Goal: Information Seeking & Learning: Learn about a topic

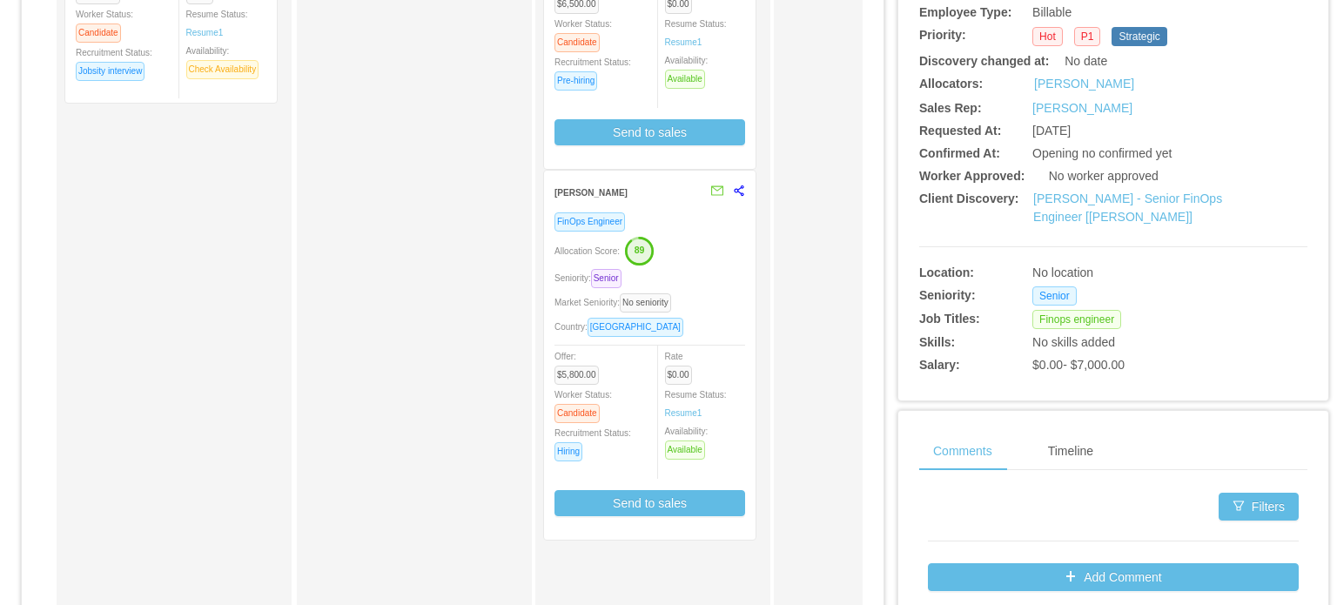
scroll to position [435, 0]
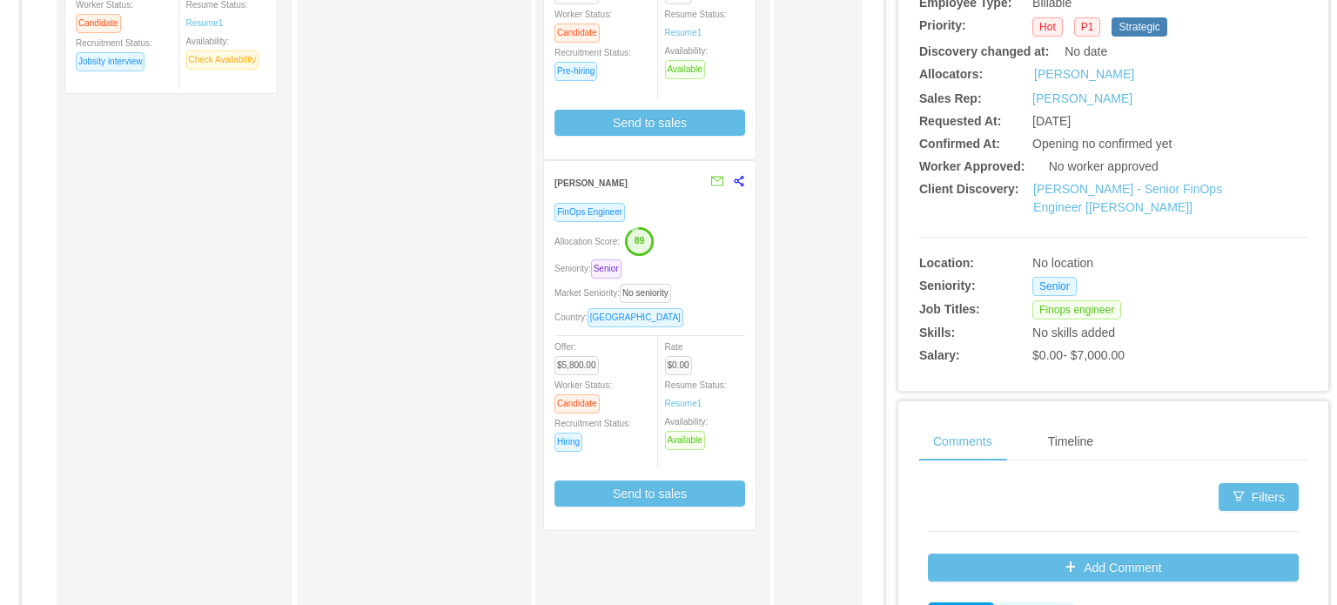
click at [689, 271] on div "Seniority: Senior" at bounding box center [649, 268] width 191 height 20
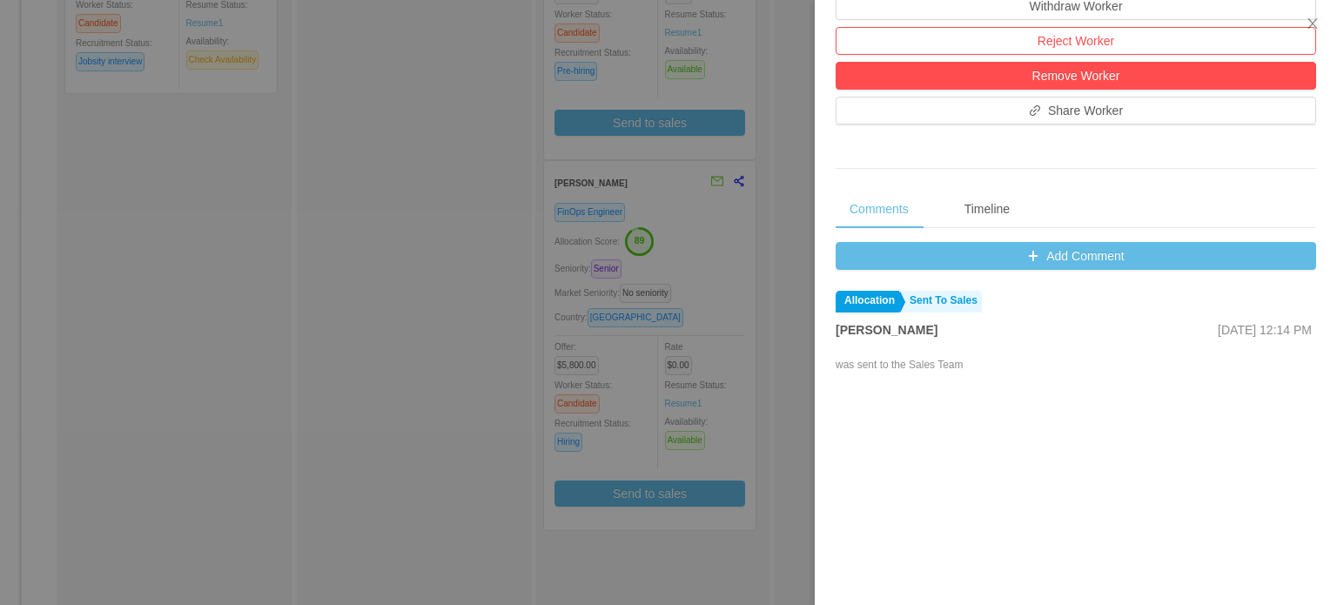
scroll to position [609, 0]
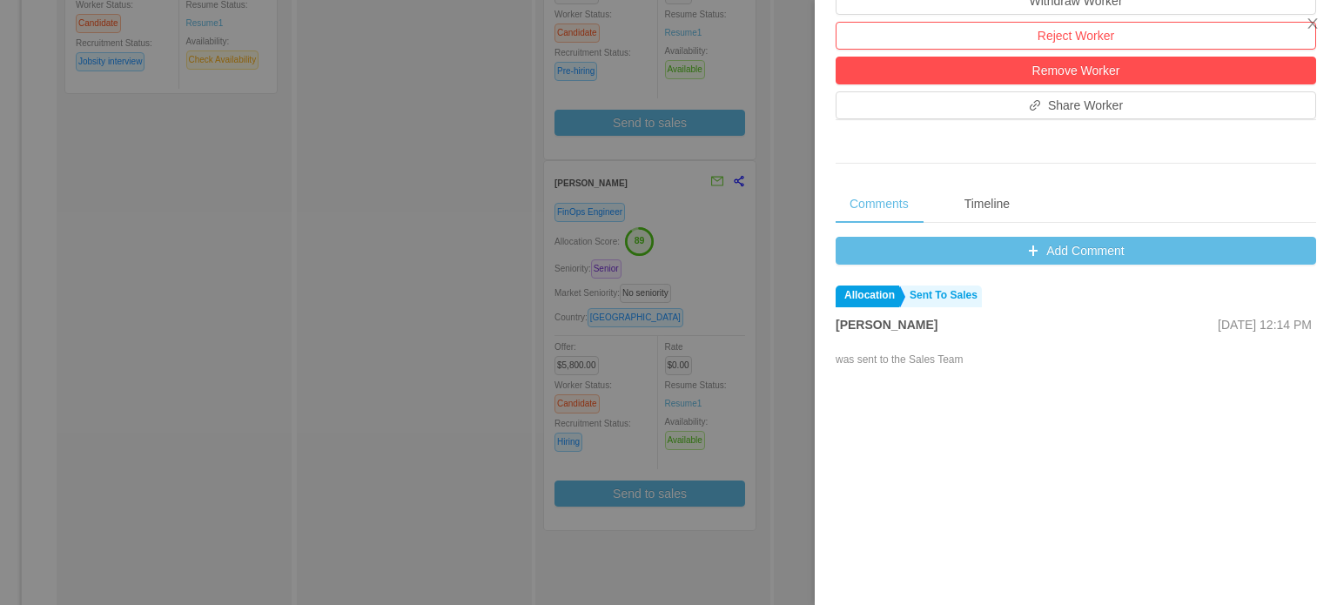
click at [727, 299] on div at bounding box center [668, 302] width 1337 height 605
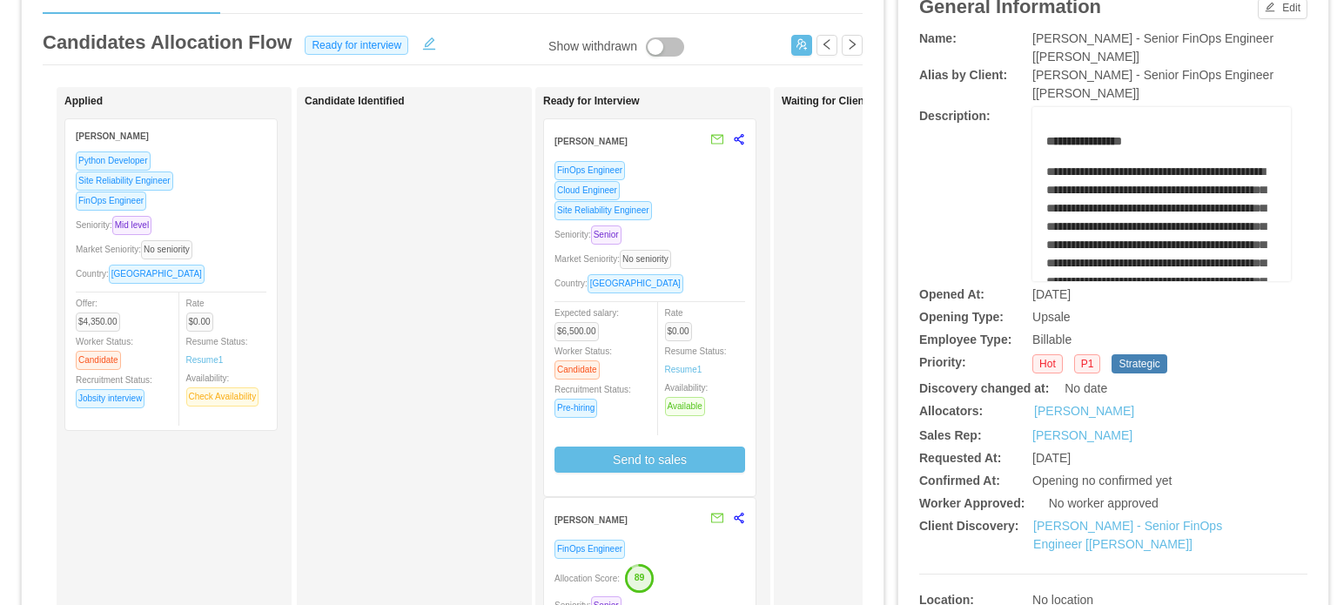
scroll to position [87, 0]
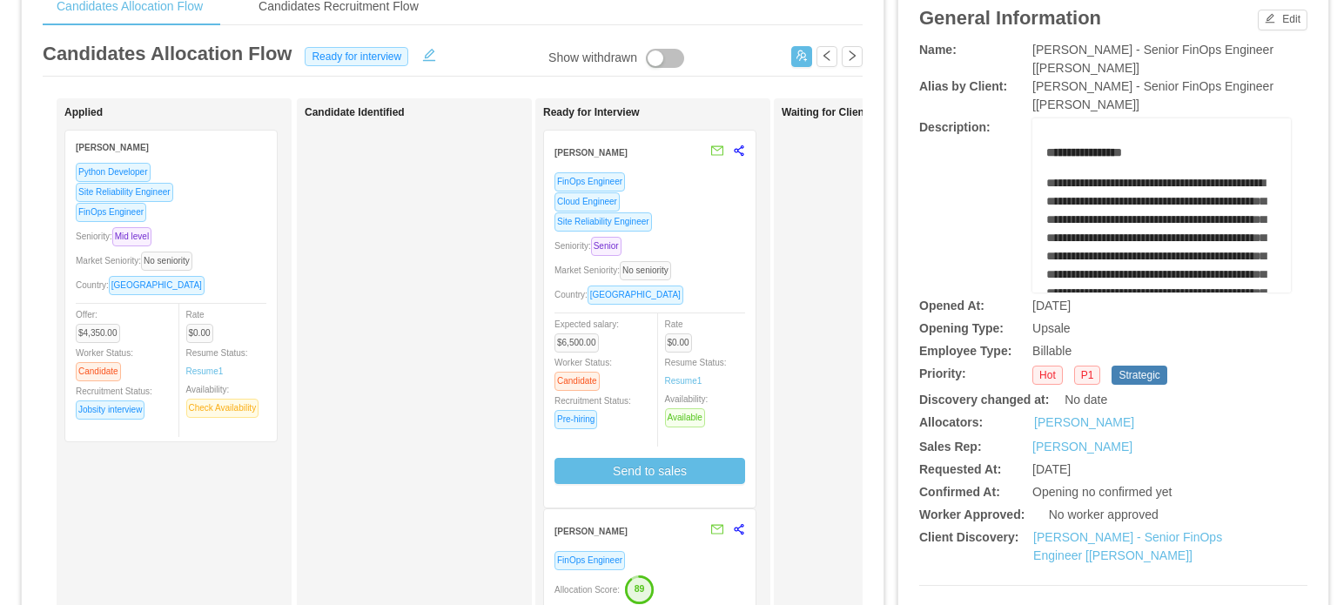
click at [658, 239] on div "Seniority: Senior" at bounding box center [649, 246] width 191 height 20
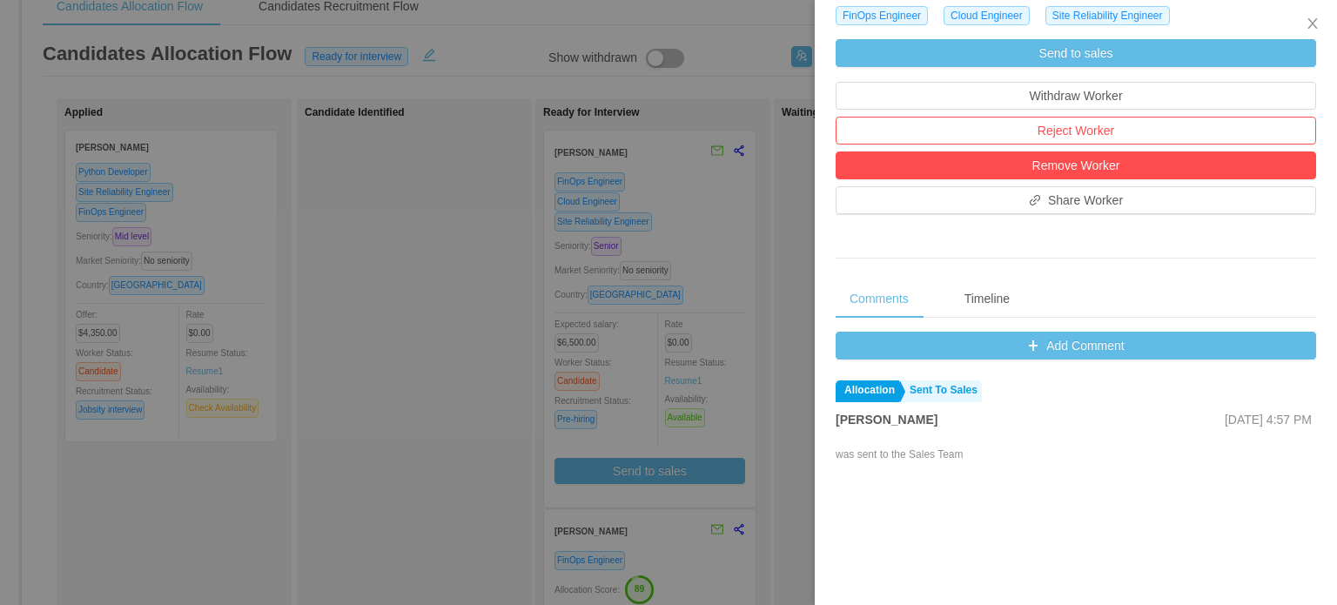
scroll to position [609, 0]
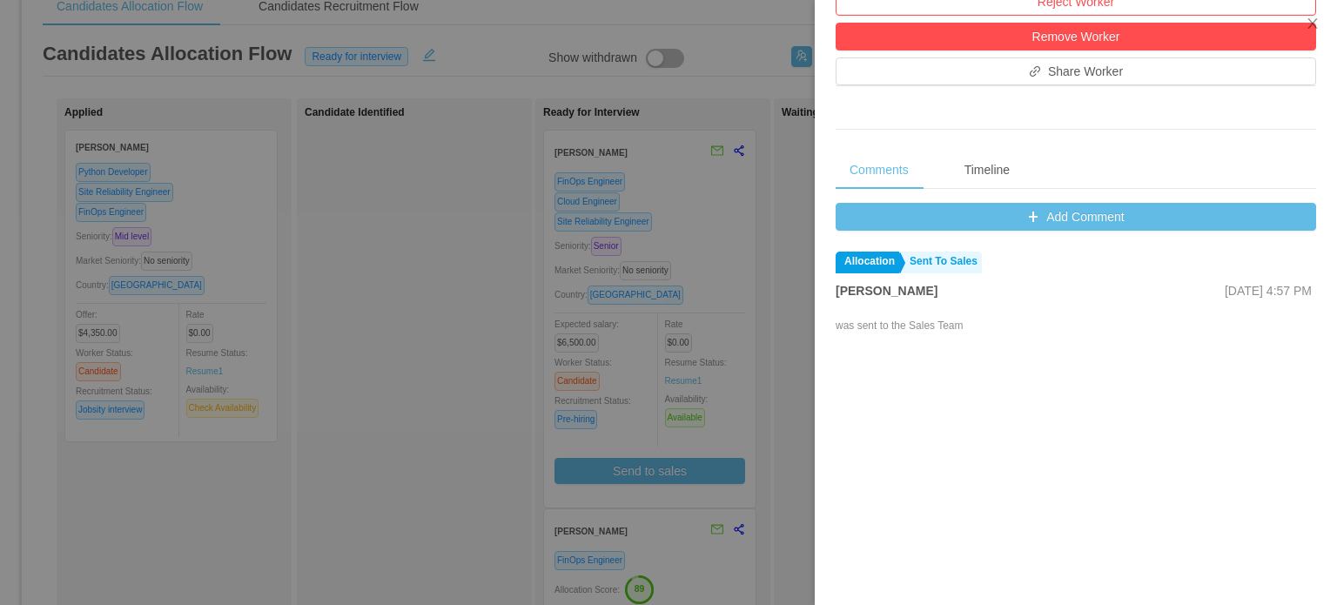
click at [714, 298] on div at bounding box center [668, 302] width 1337 height 605
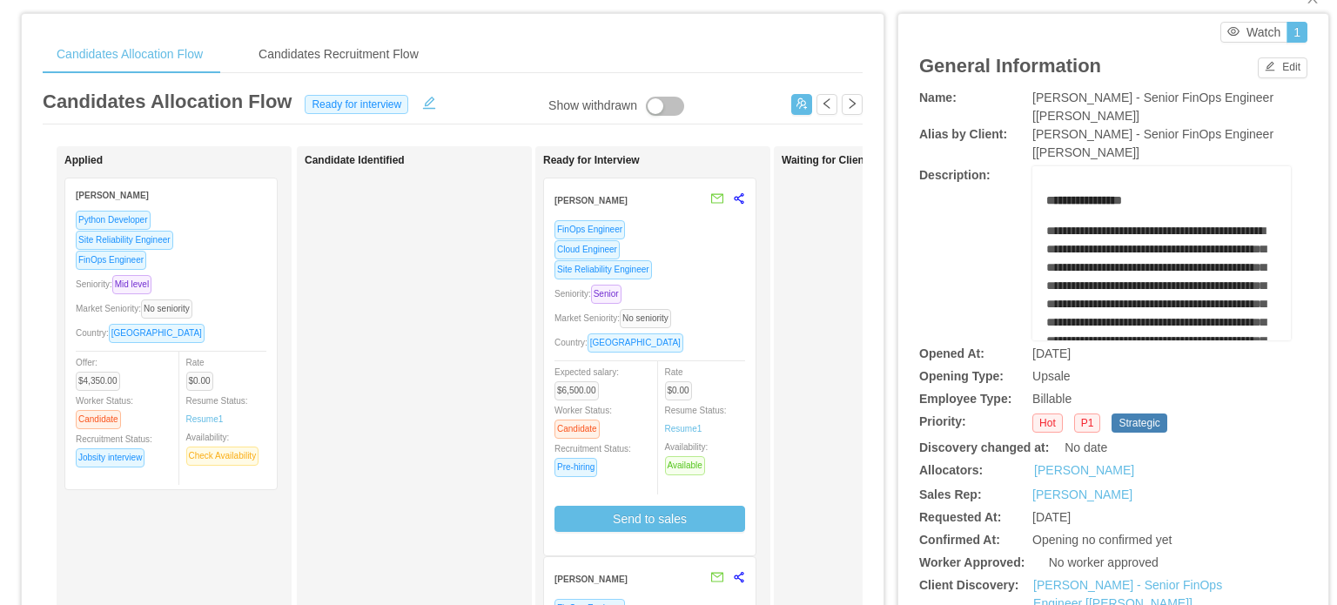
scroll to position [0, 0]
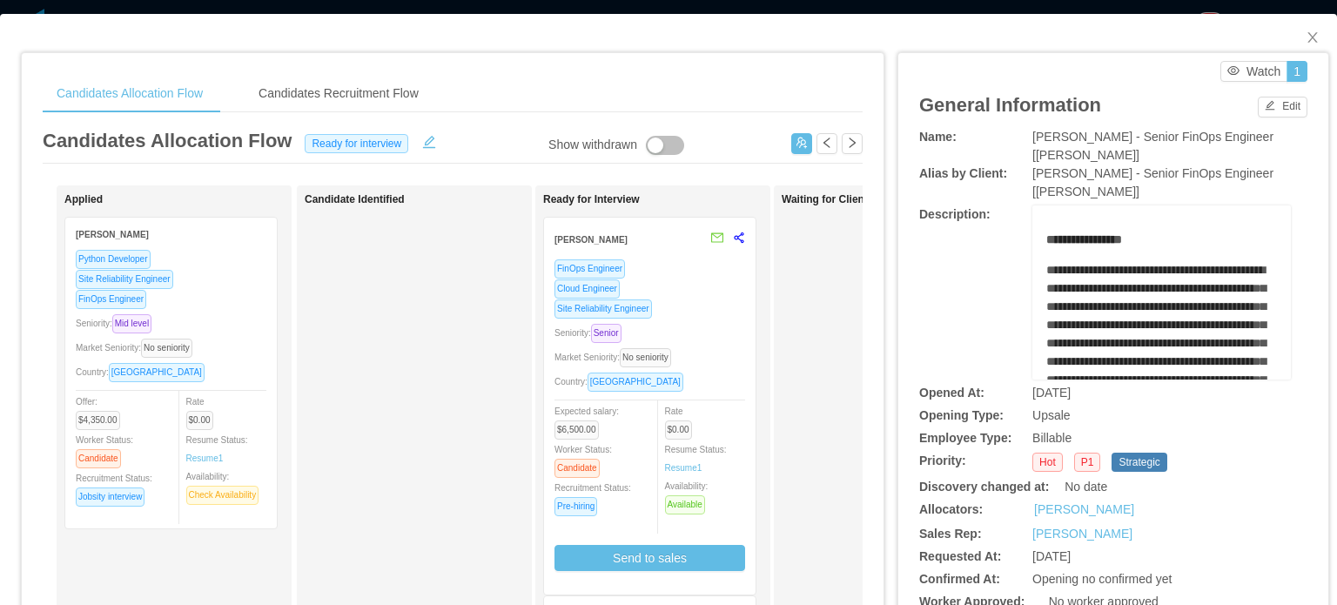
click at [424, 104] on div "Candidates Recruitment Flow" at bounding box center [339, 93] width 188 height 39
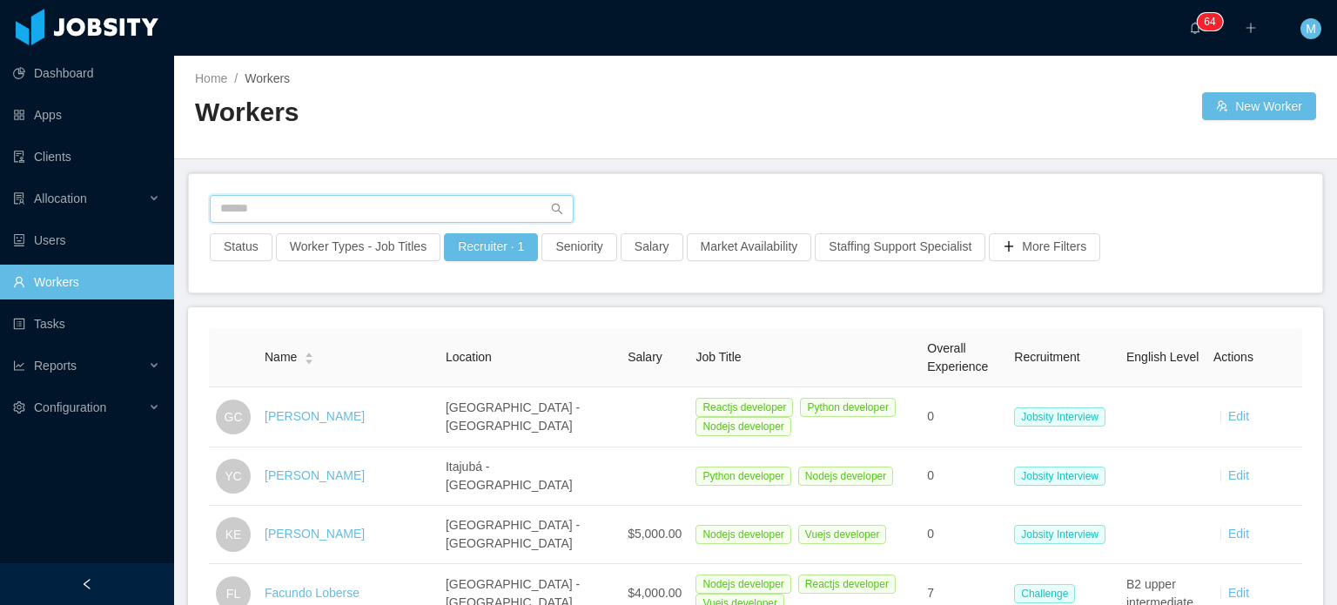
click at [442, 196] on input "text" at bounding box center [392, 209] width 364 height 28
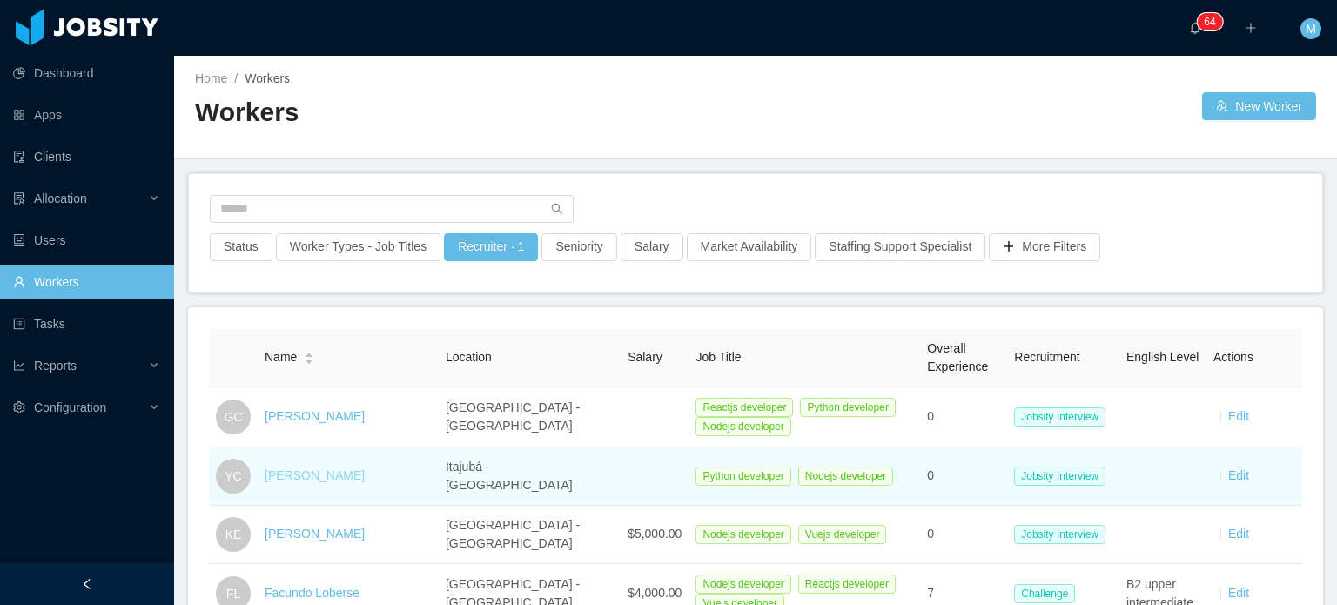
click at [310, 474] on link "Ygor Carvalho" at bounding box center [315, 475] width 100 height 14
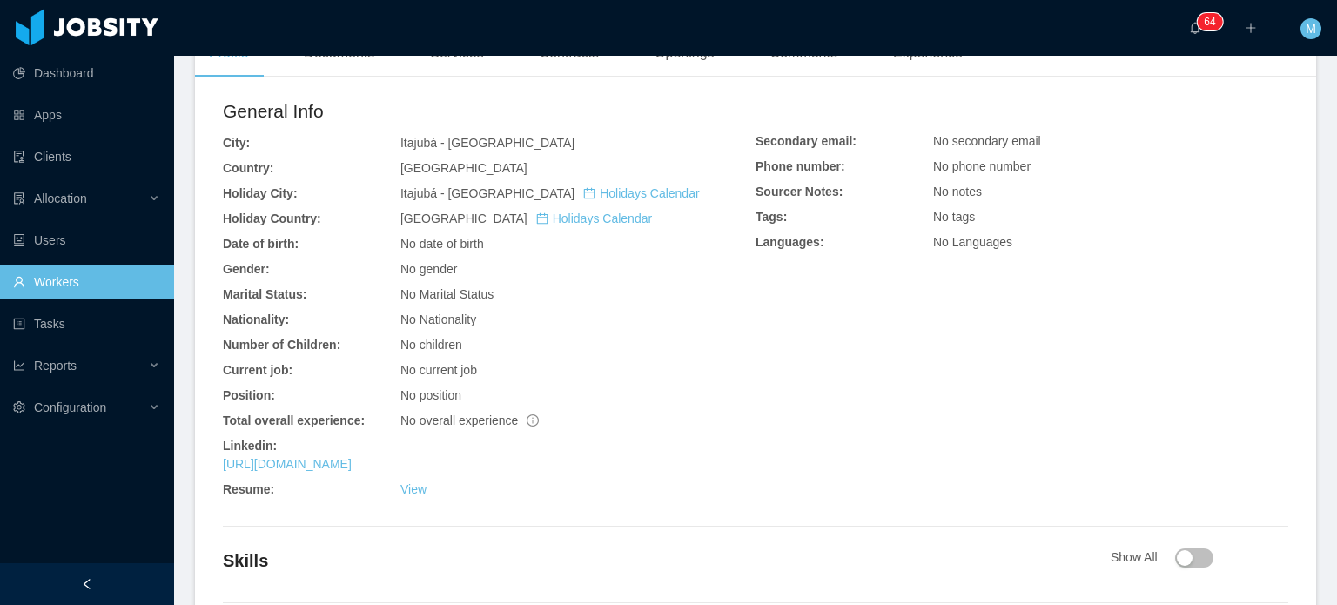
scroll to position [574, 0]
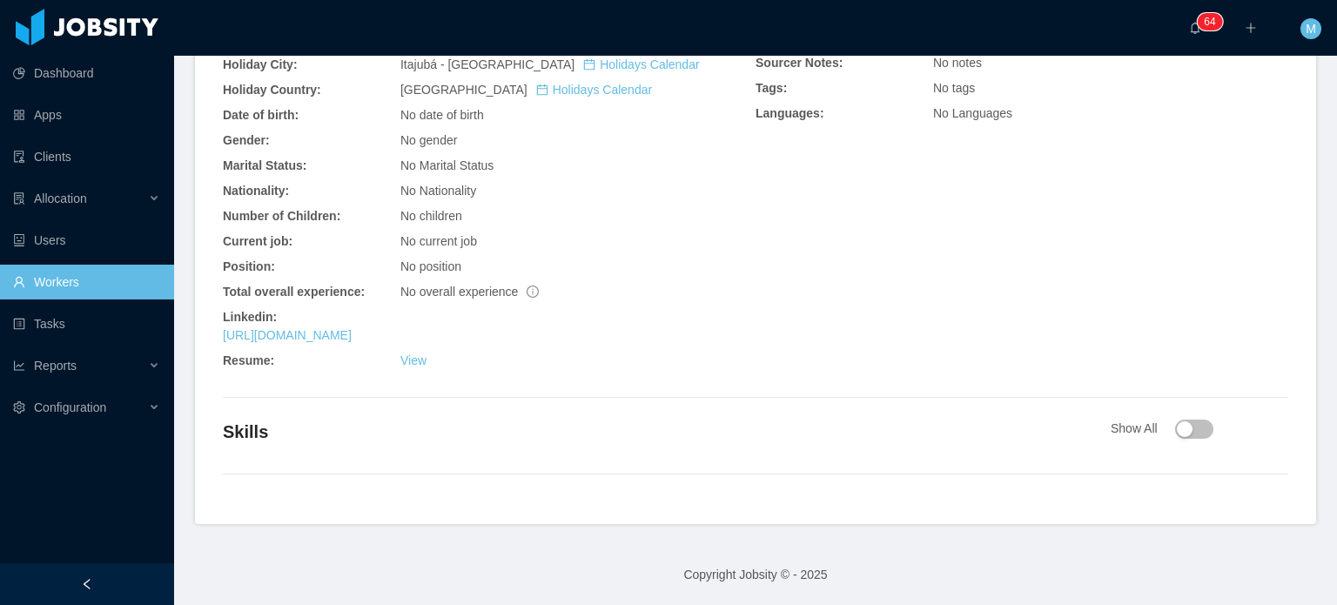
click at [405, 344] on div "https://www.linkedin.com/in/ygcarvalh" at bounding box center [489, 335] width 533 height 18
click at [352, 337] on link "https://www.linkedin.com/in/ygcarvalh" at bounding box center [287, 335] width 129 height 14
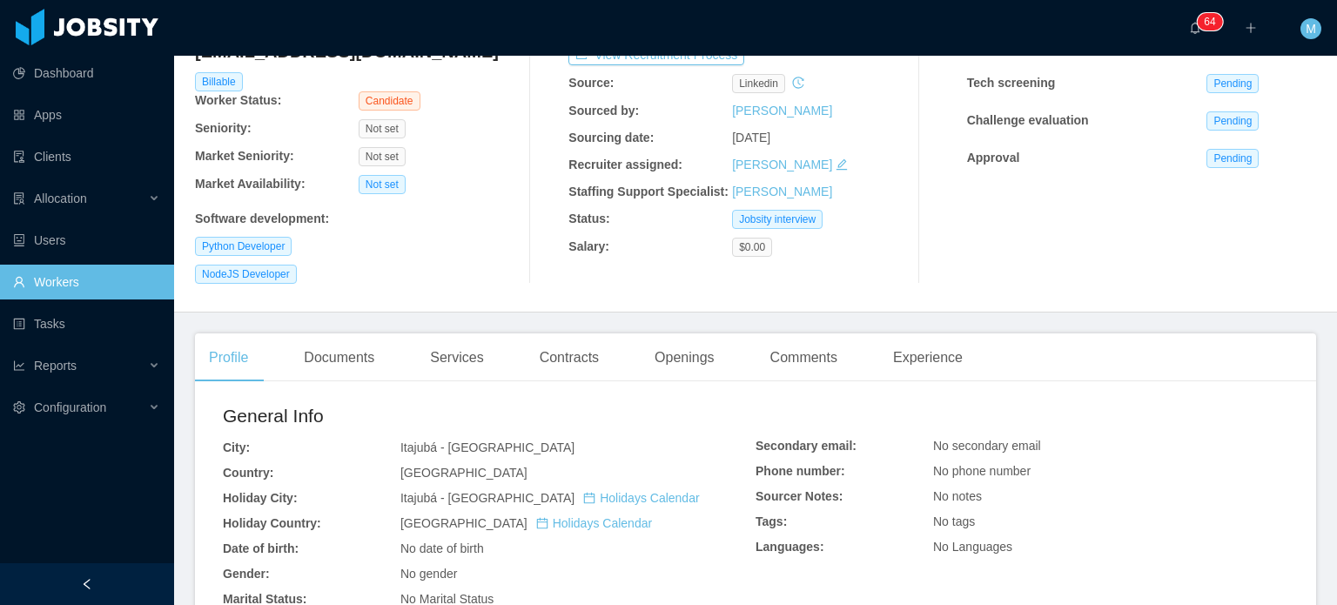
scroll to position [139, 0]
click at [345, 343] on div "Documents" at bounding box center [339, 358] width 98 height 49
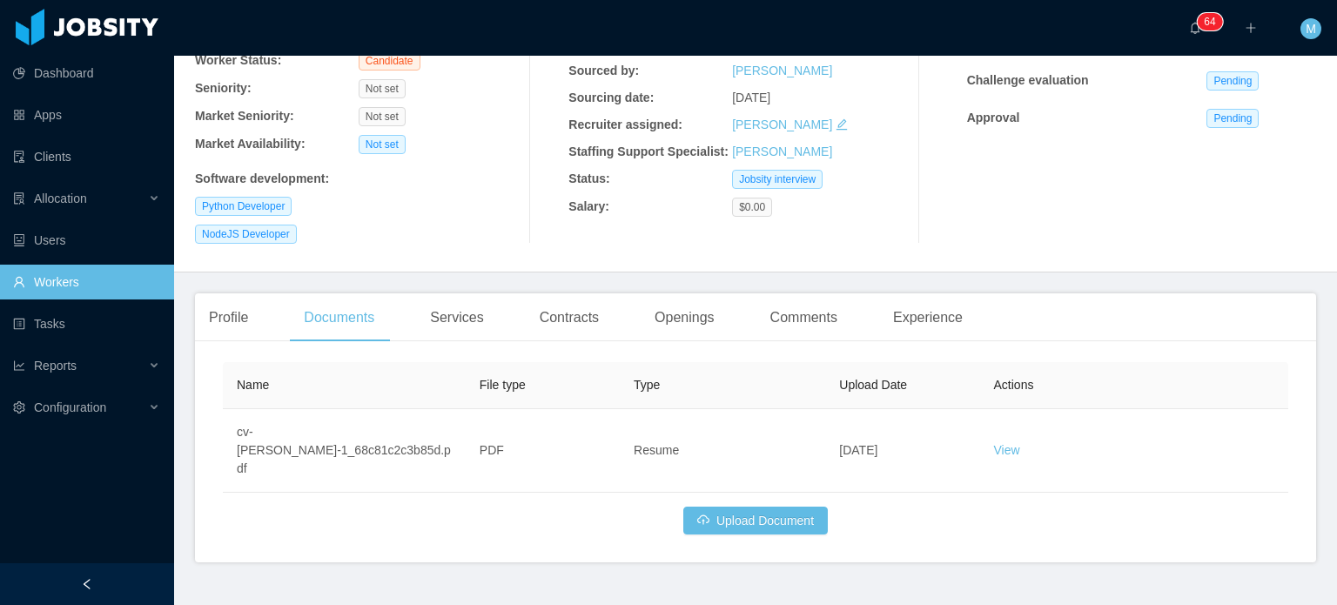
scroll to position [183, 0]
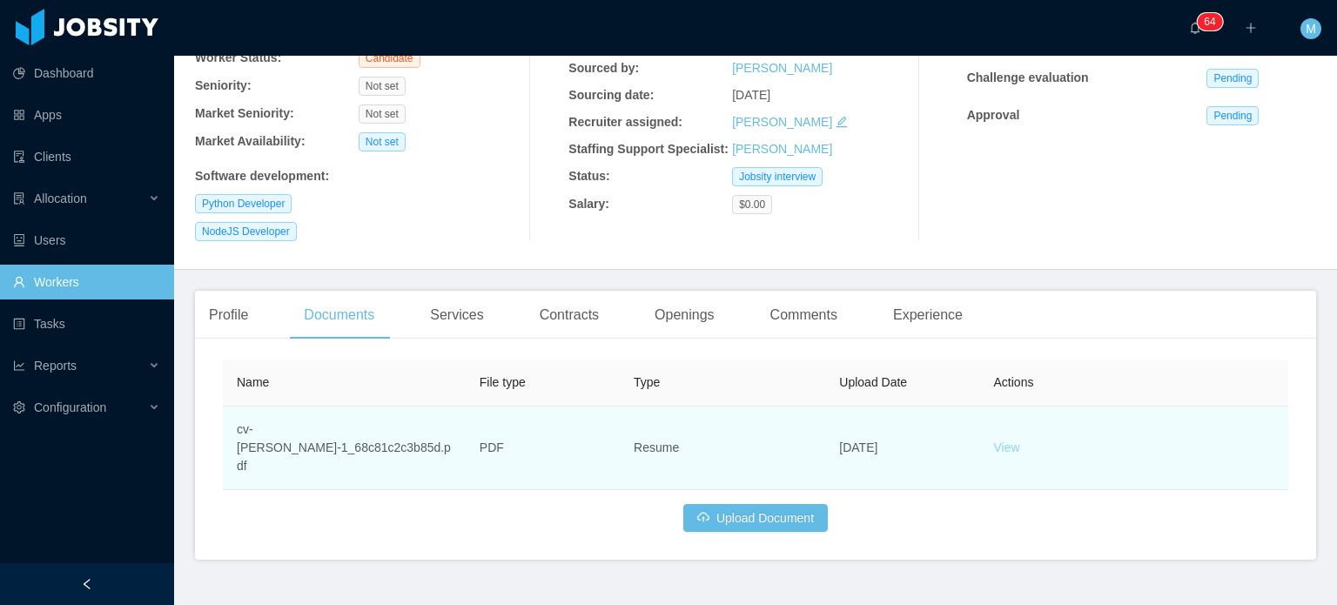
click at [1003, 440] on link "View" at bounding box center [1007, 447] width 26 height 14
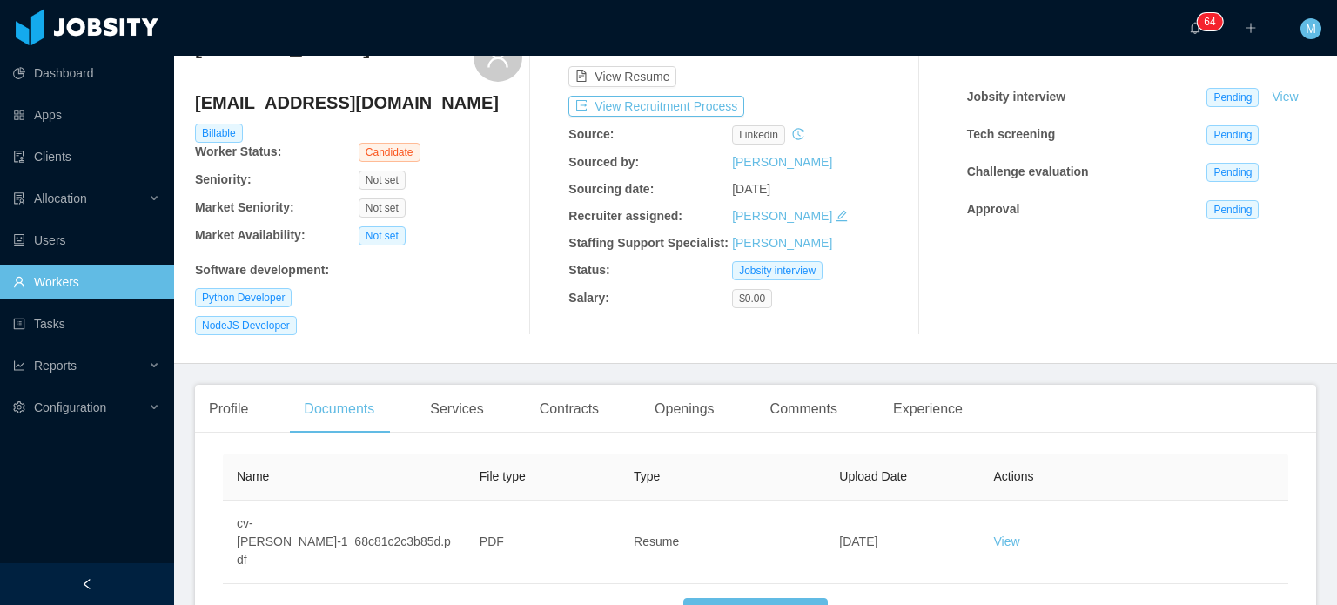
scroll to position [0, 0]
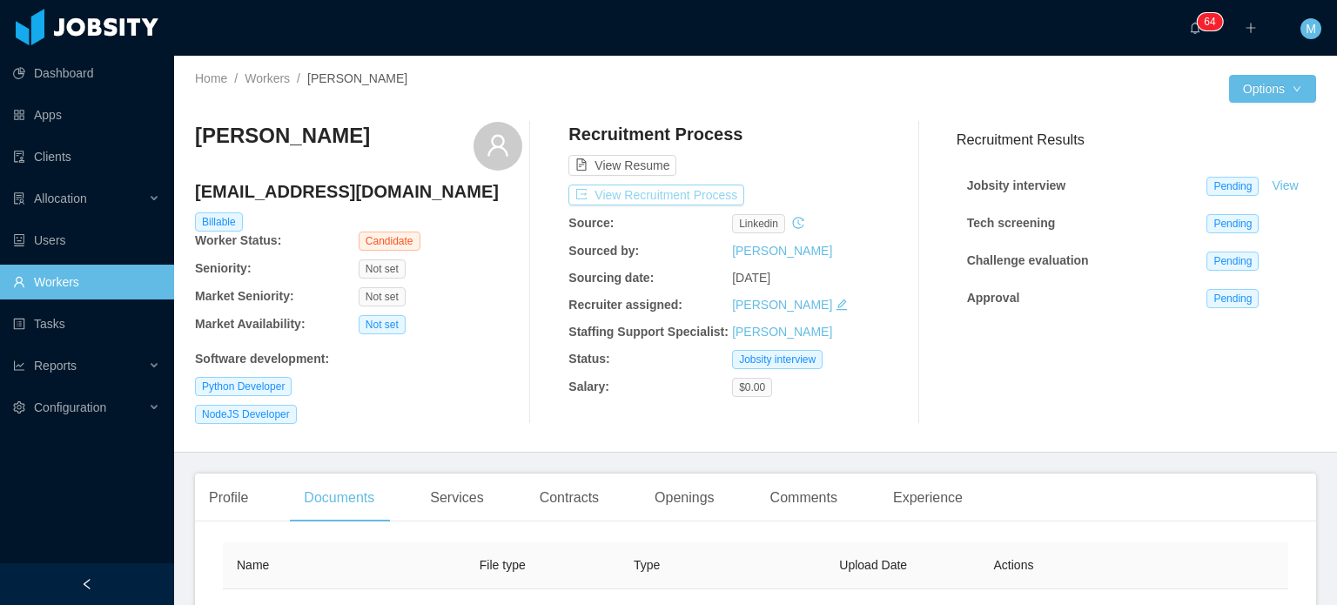
click at [689, 191] on button "View Recruitment Process" at bounding box center [656, 194] width 176 height 21
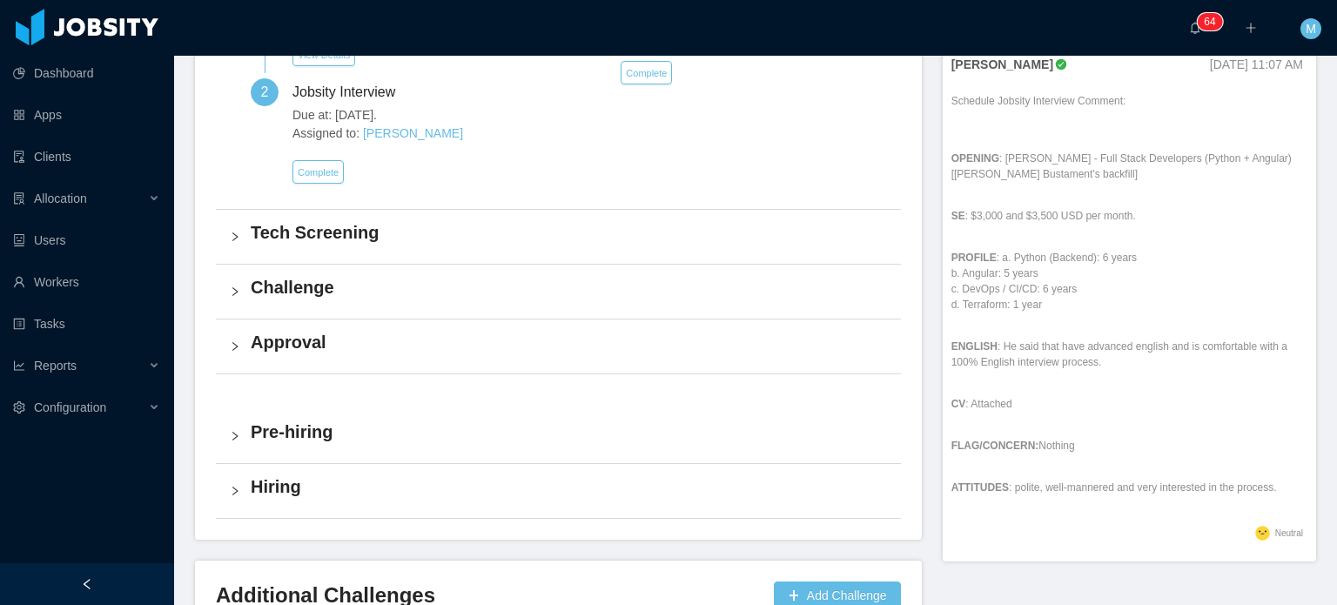
scroll to position [609, 0]
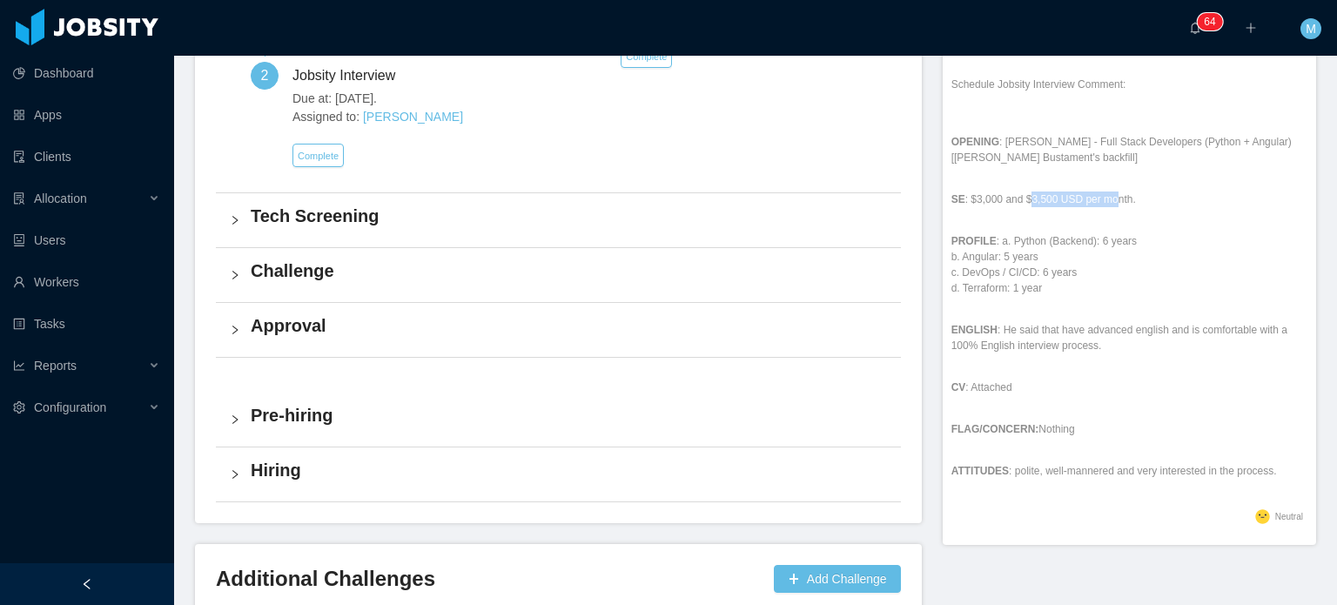
drag, startPoint x: 1020, startPoint y: 196, endPoint x: 1109, endPoint y: 207, distance: 89.5
click at [1109, 207] on p "SE : $3,000 and $3,500 USD per month." at bounding box center [1129, 199] width 356 height 16
drag, startPoint x: 1044, startPoint y: 250, endPoint x: 1103, endPoint y: 249, distance: 59.2
click at [1068, 249] on p "PROFILE : a. Python (Backend): 6 years b. Angular: 5 years c. DevOps / CI/CD: 6…" at bounding box center [1129, 264] width 356 height 63
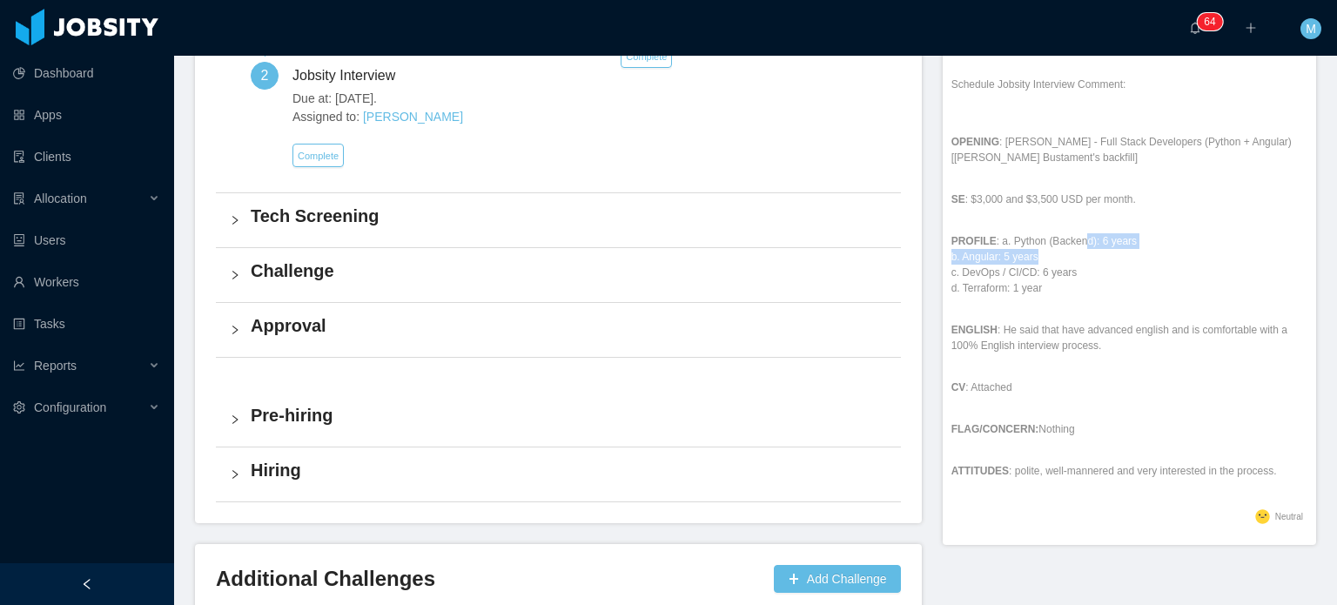
click at [1103, 249] on p "PROFILE : a. Python (Backend): 6 years b. Angular: 5 years c. DevOps / CI/CD: 6…" at bounding box center [1129, 264] width 356 height 63
drag, startPoint x: 1034, startPoint y: 259, endPoint x: 1038, endPoint y: 291, distance: 31.6
click at [1038, 291] on p "PROFILE : a. Python (Backend): 6 years b. Angular: 5 years c. DevOps / CI/CD: 6…" at bounding box center [1129, 264] width 356 height 63
click at [1039, 291] on p "PROFILE : a. Python (Backend): 6 years b. Angular: 5 years c. DevOps / CI/CD: 6…" at bounding box center [1129, 264] width 356 height 63
drag, startPoint x: 1055, startPoint y: 319, endPoint x: 1135, endPoint y: 356, distance: 88.0
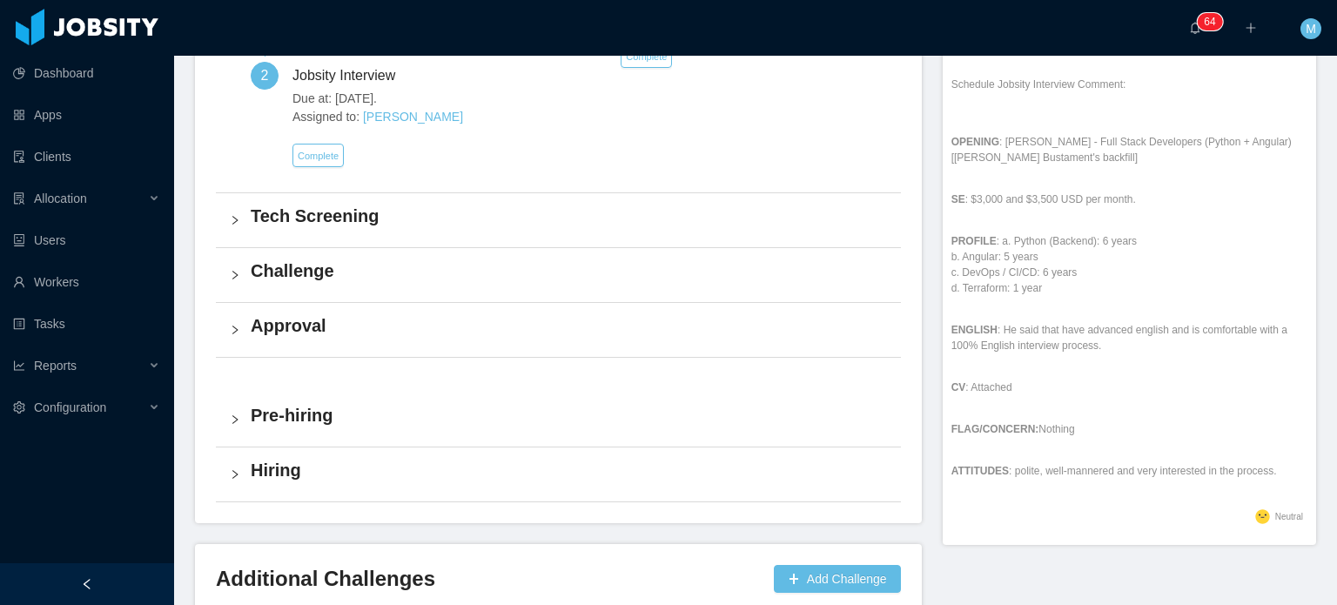
click at [1069, 329] on div "Schedule Jobsity Interview Comment: OPENING : McGraw-Hill - Full Stack Develope…" at bounding box center [1129, 291] width 356 height 428
click at [1097, 351] on p "ENGLISH : He said that have advanced english and is comfortable with a 100% Eng…" at bounding box center [1129, 337] width 356 height 31
drag, startPoint x: 1004, startPoint y: 344, endPoint x: 1039, endPoint y: 349, distance: 35.2
click at [1030, 349] on p "ENGLISH : He said that have advanced english and is comfortable with a 100% Eng…" at bounding box center [1129, 337] width 356 height 31
click at [1103, 351] on p "ENGLISH : He said that have advanced english and is comfortable with a 100% Eng…" at bounding box center [1129, 337] width 356 height 31
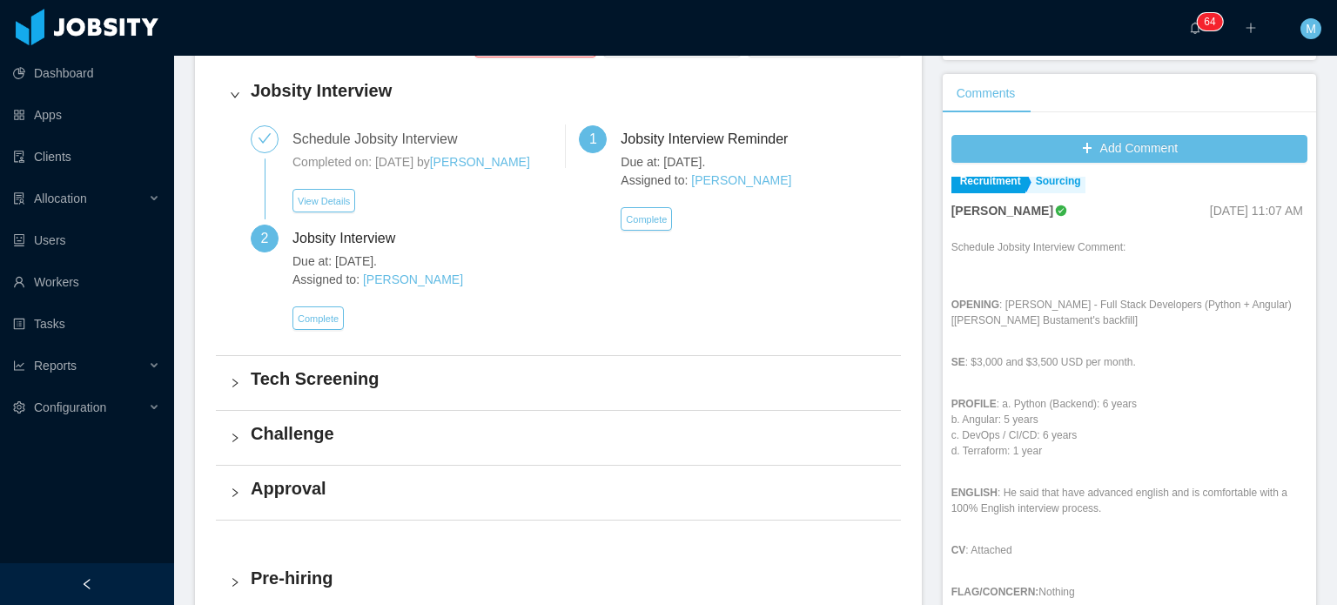
scroll to position [0, 0]
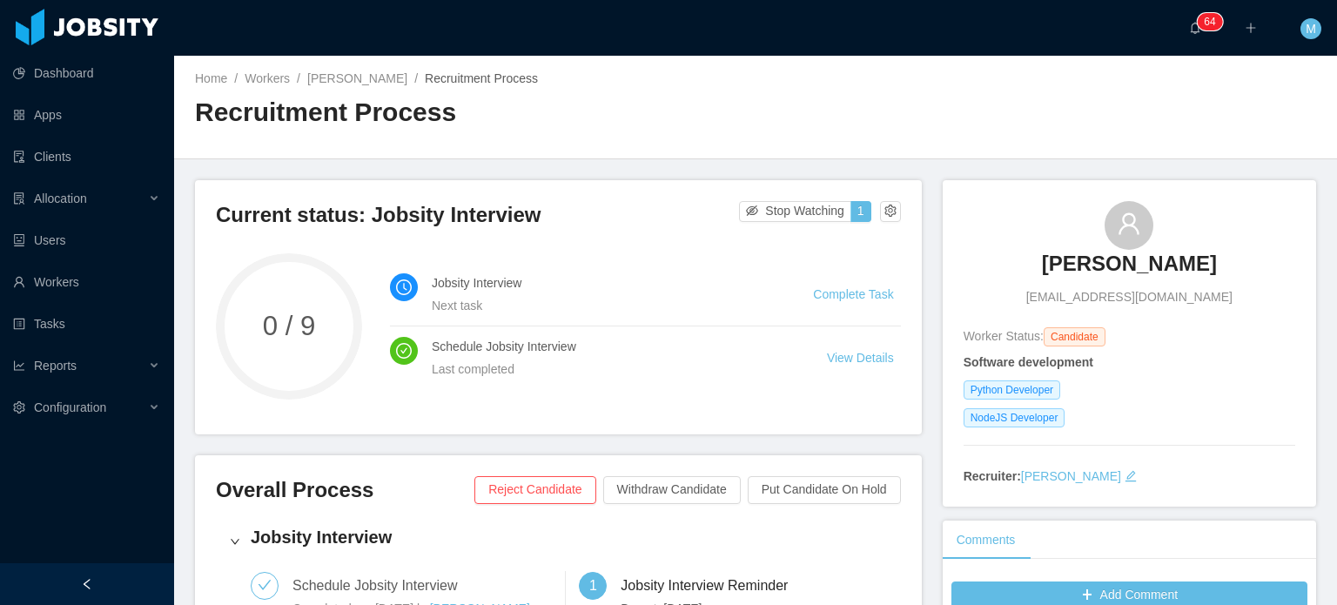
click at [1117, 261] on h3 "Ygor Carvalho" at bounding box center [1129, 264] width 175 height 28
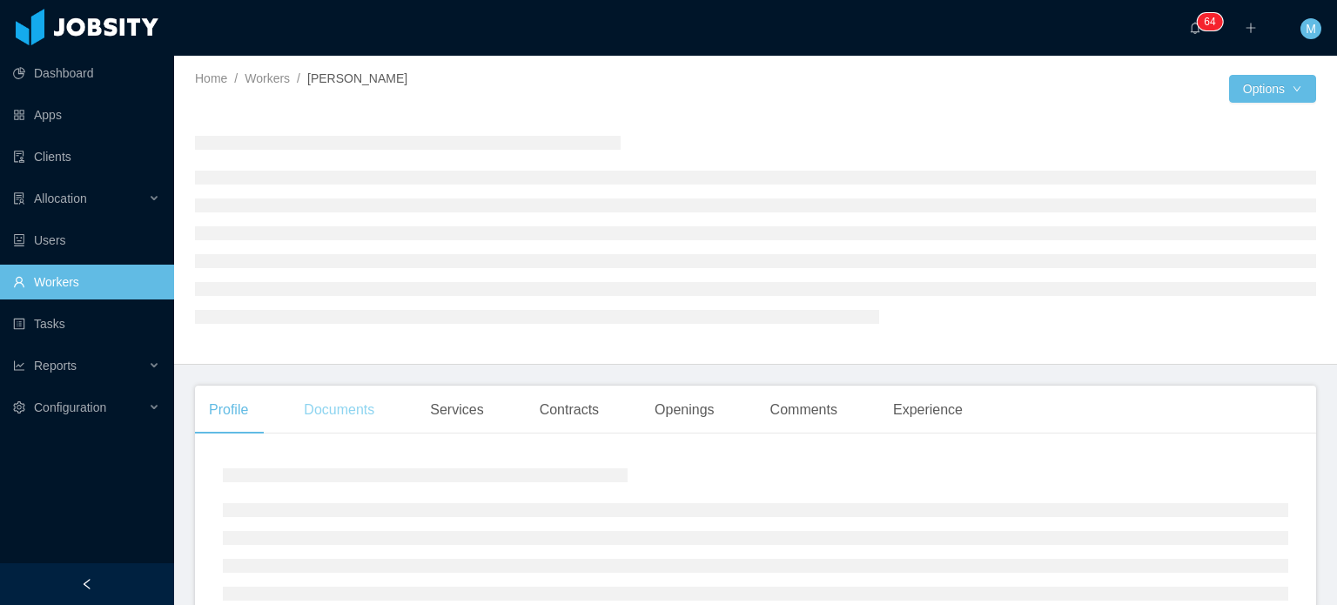
click at [377, 406] on div "Documents" at bounding box center [339, 410] width 98 height 49
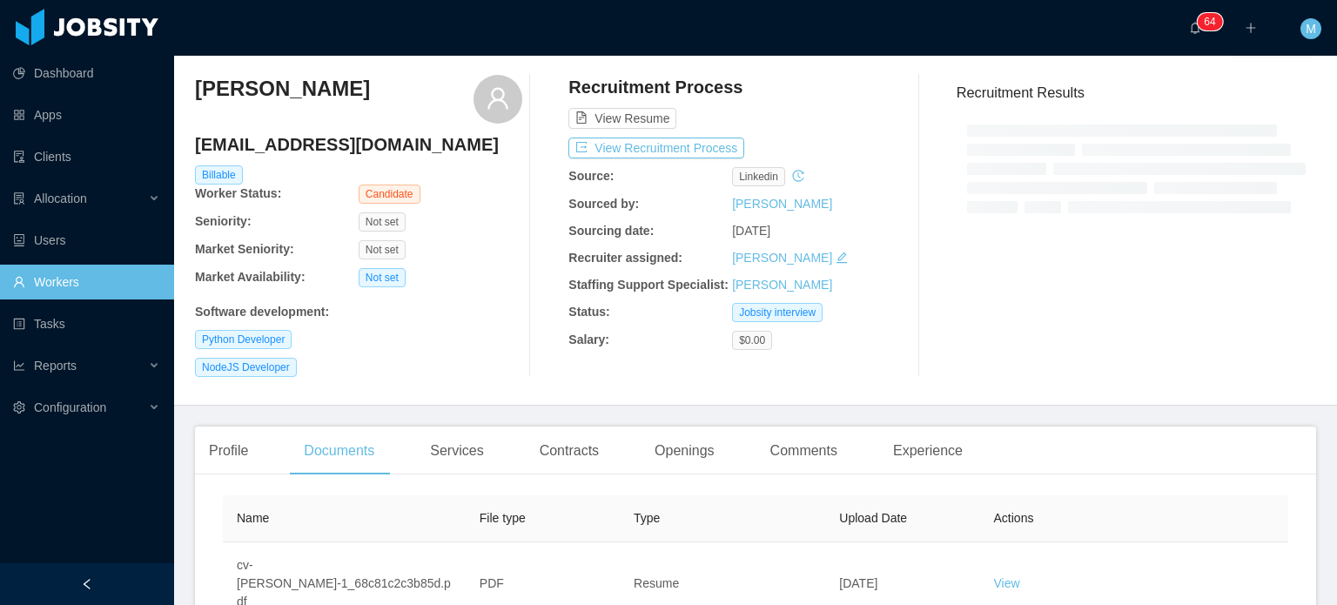
scroll to position [93, 0]
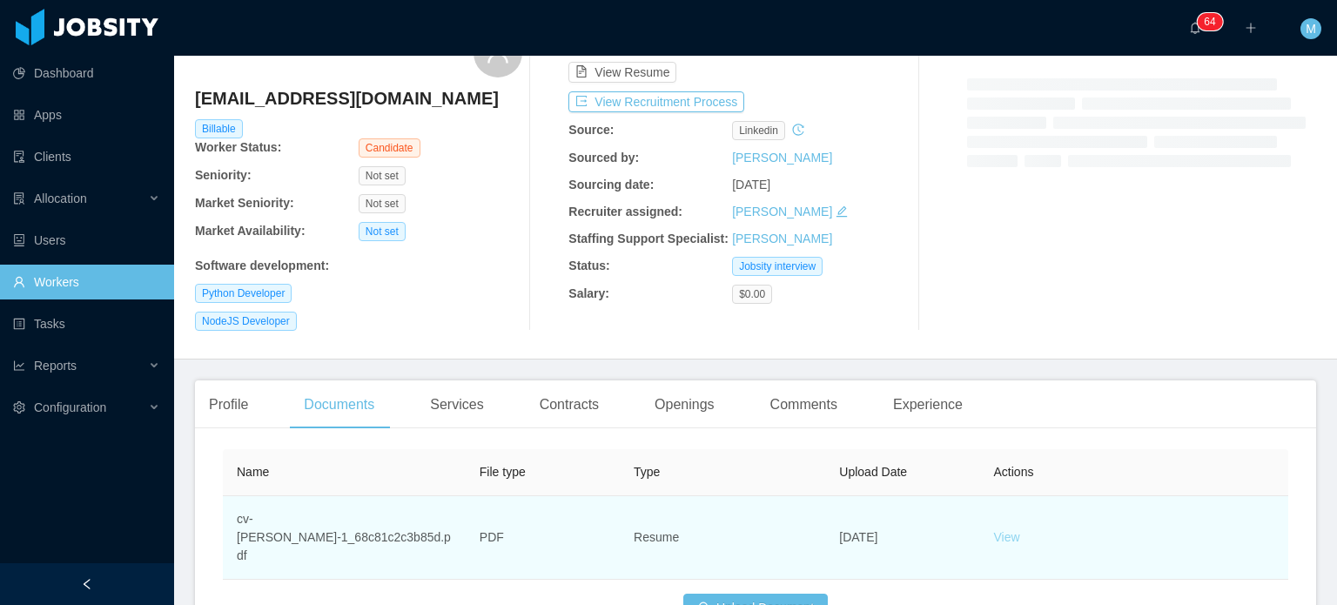
click at [994, 530] on link "View" at bounding box center [1007, 537] width 26 height 14
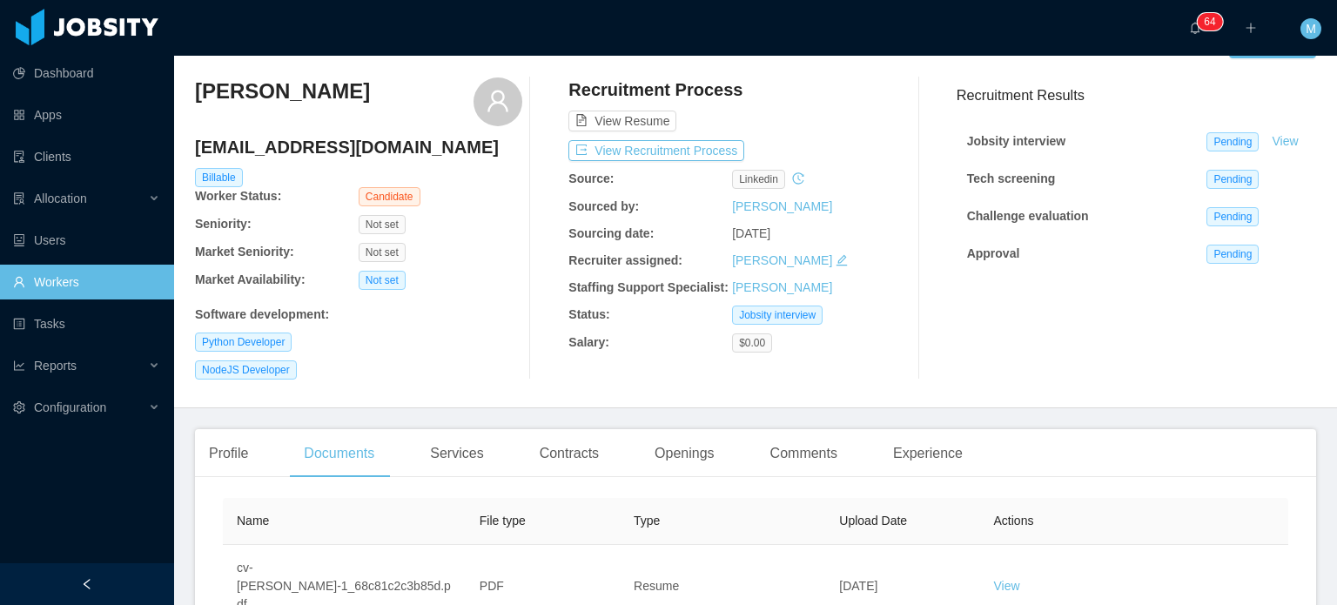
scroll to position [0, 0]
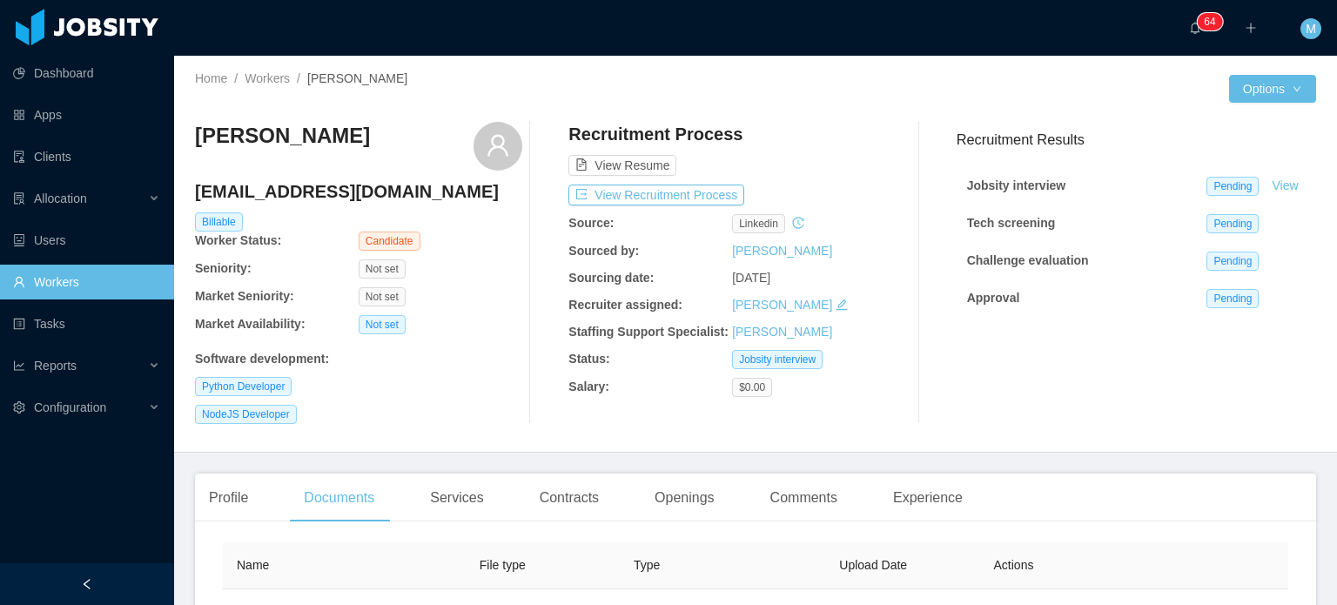
click at [641, 182] on div "Recruitment Process View Resume View Recruitment Process Source: linkedin Sourc…" at bounding box center [731, 273] width 327 height 302
click at [644, 199] on button "View Recruitment Process" at bounding box center [656, 194] width 176 height 21
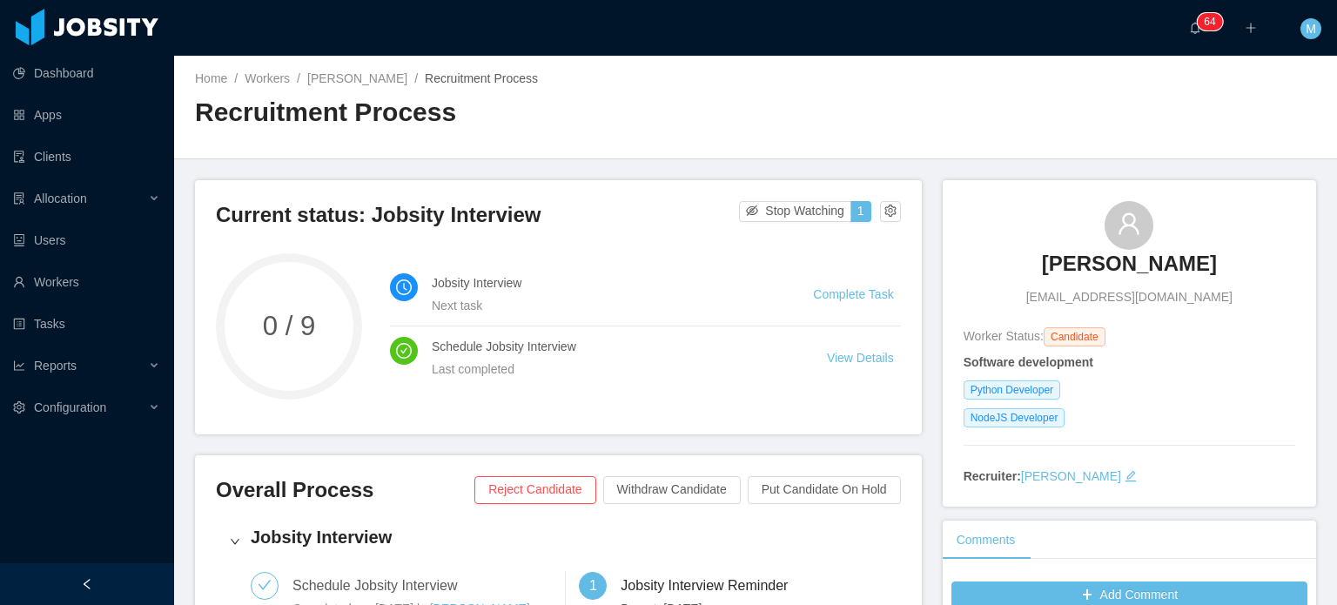
click at [1097, 257] on h3 "Ygor Carvalho" at bounding box center [1129, 264] width 175 height 28
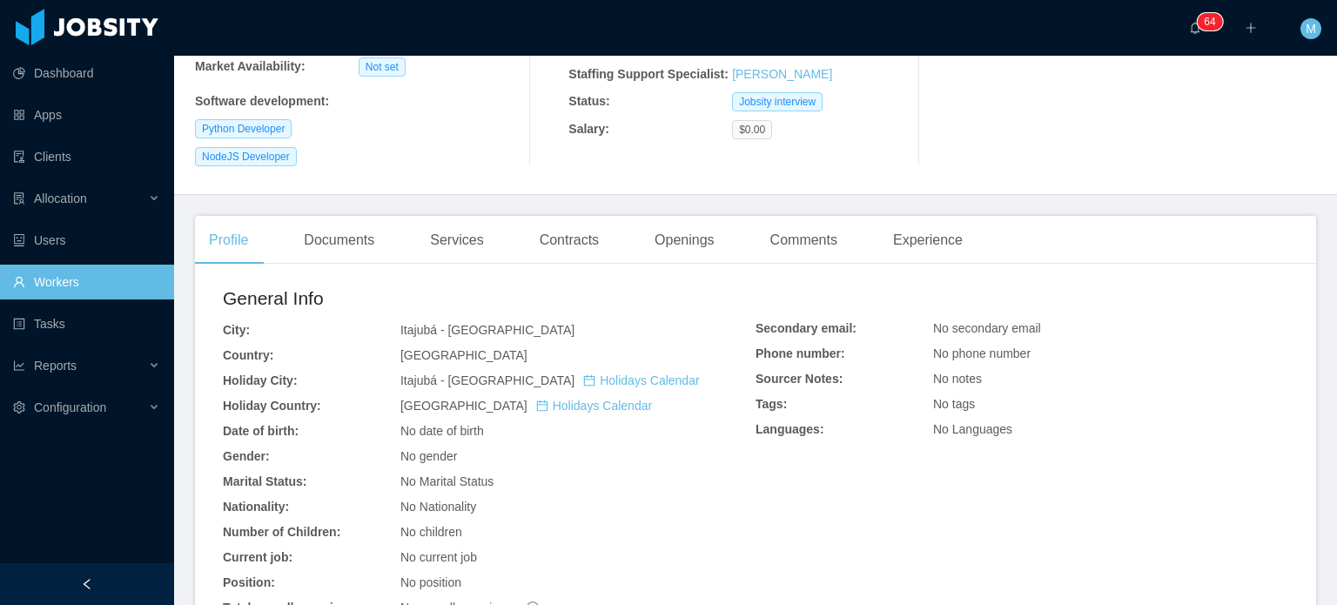
scroll to position [261, 0]
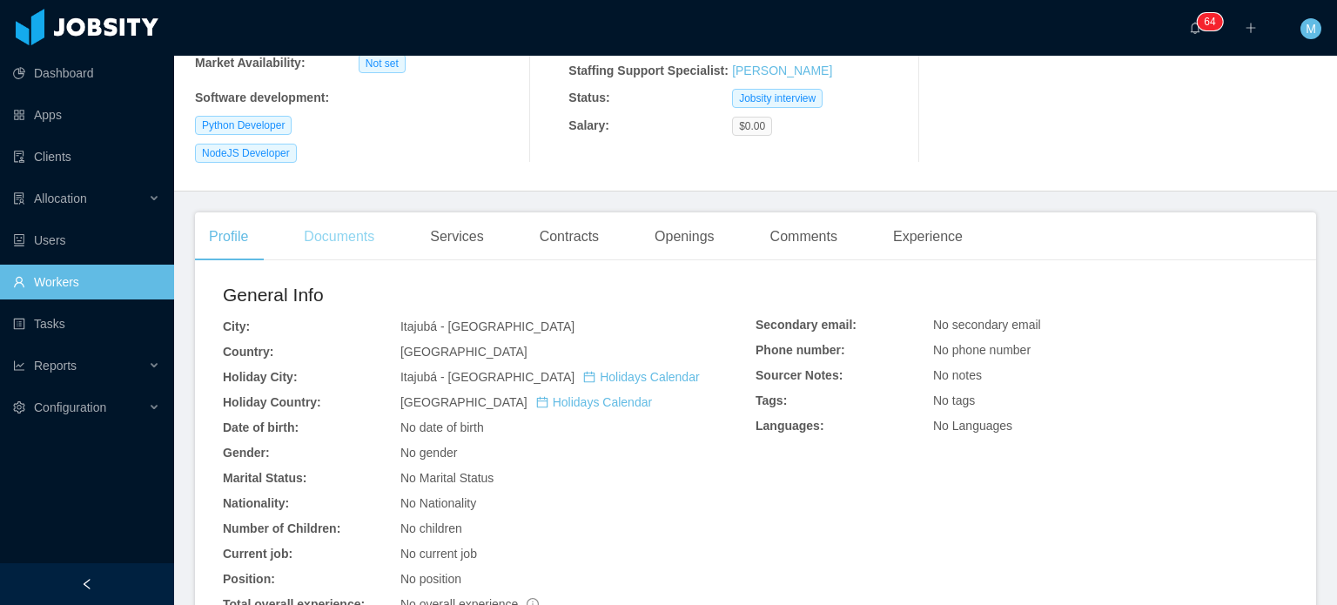
click at [333, 257] on div "Documents" at bounding box center [339, 236] width 98 height 49
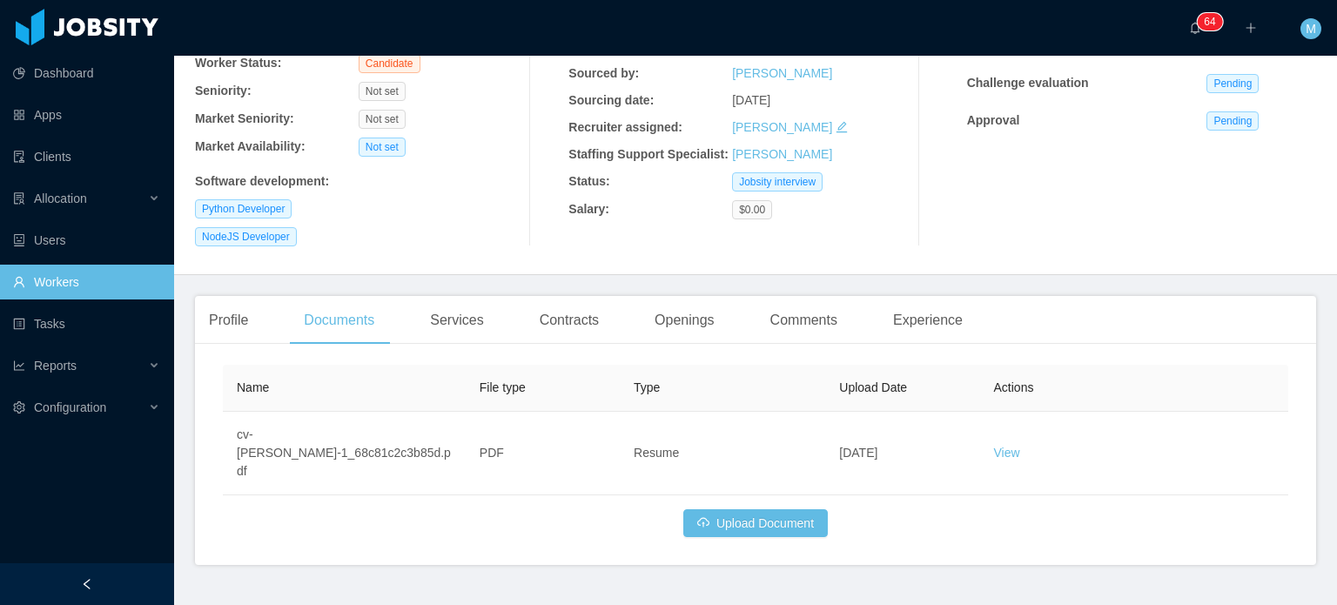
scroll to position [183, 0]
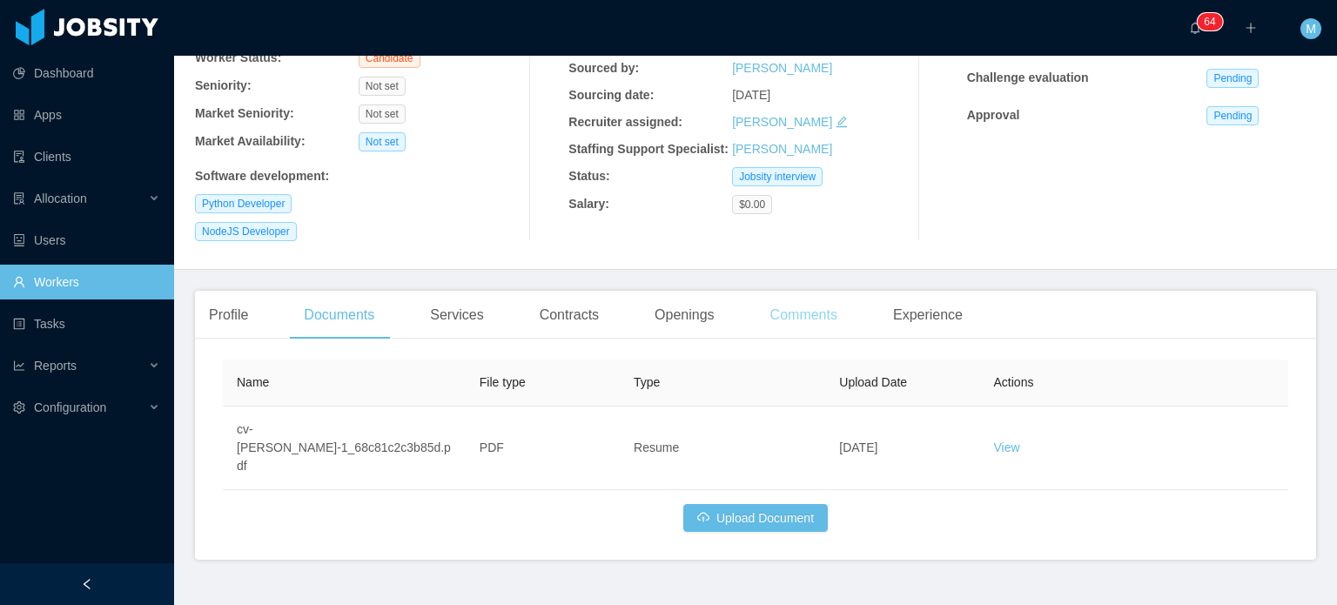
click at [781, 315] on div "Comments" at bounding box center [803, 315] width 95 height 49
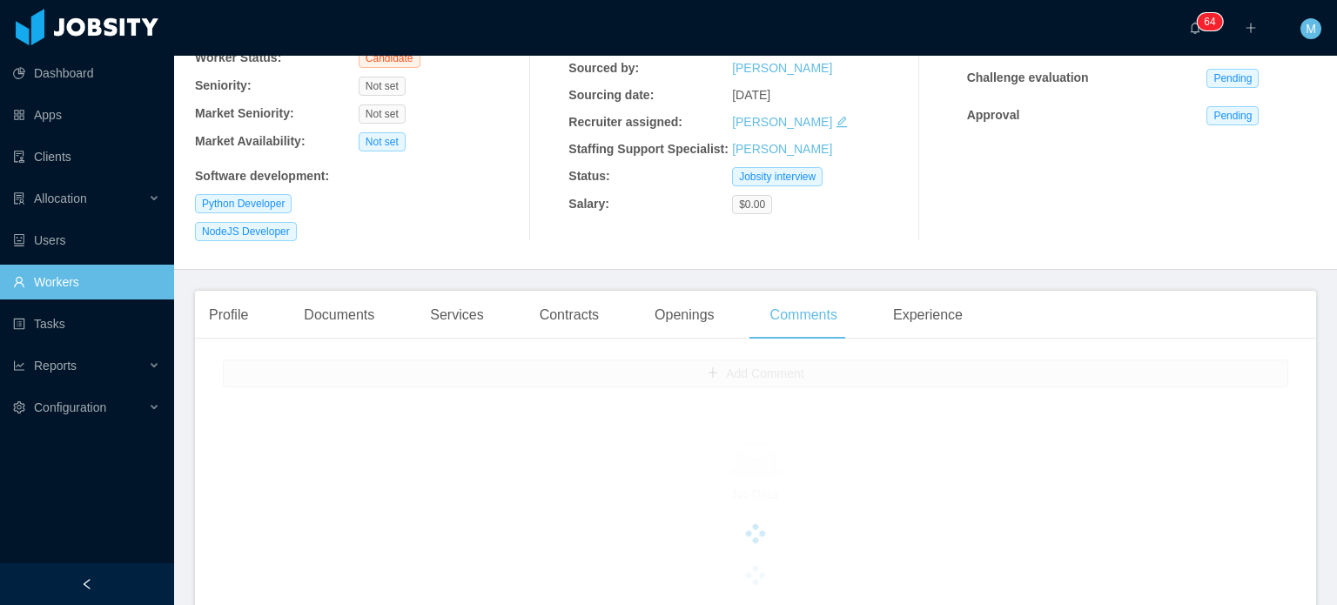
scroll to position [261, 0]
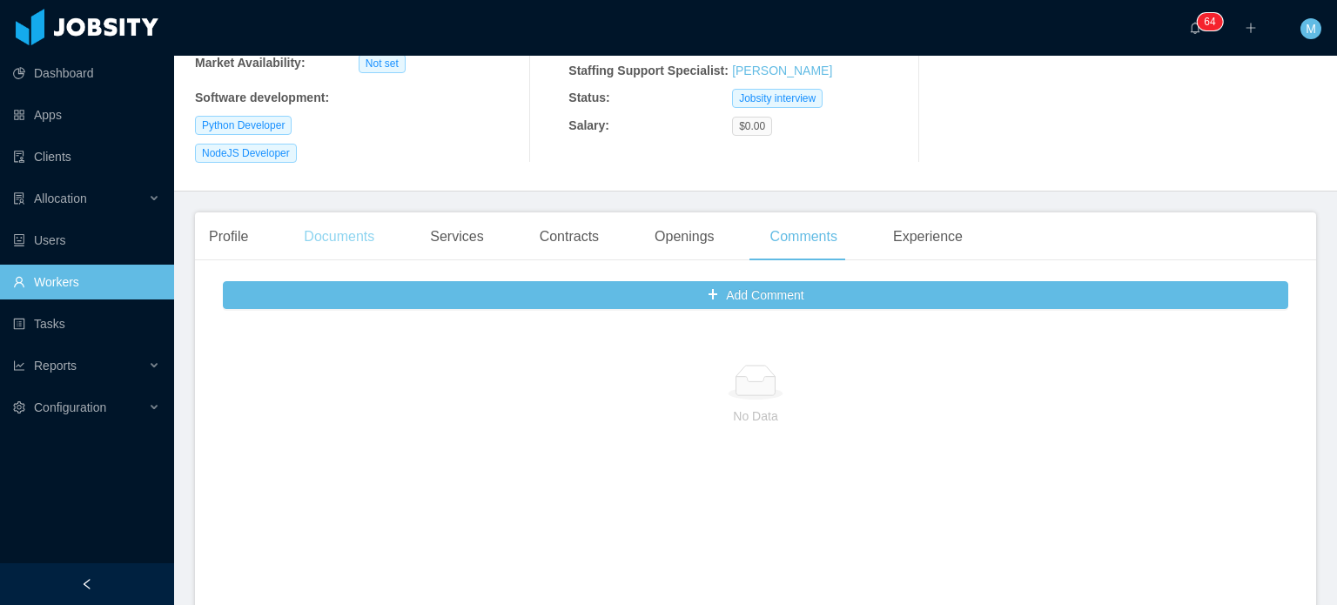
click at [303, 257] on div "Documents" at bounding box center [339, 236] width 98 height 49
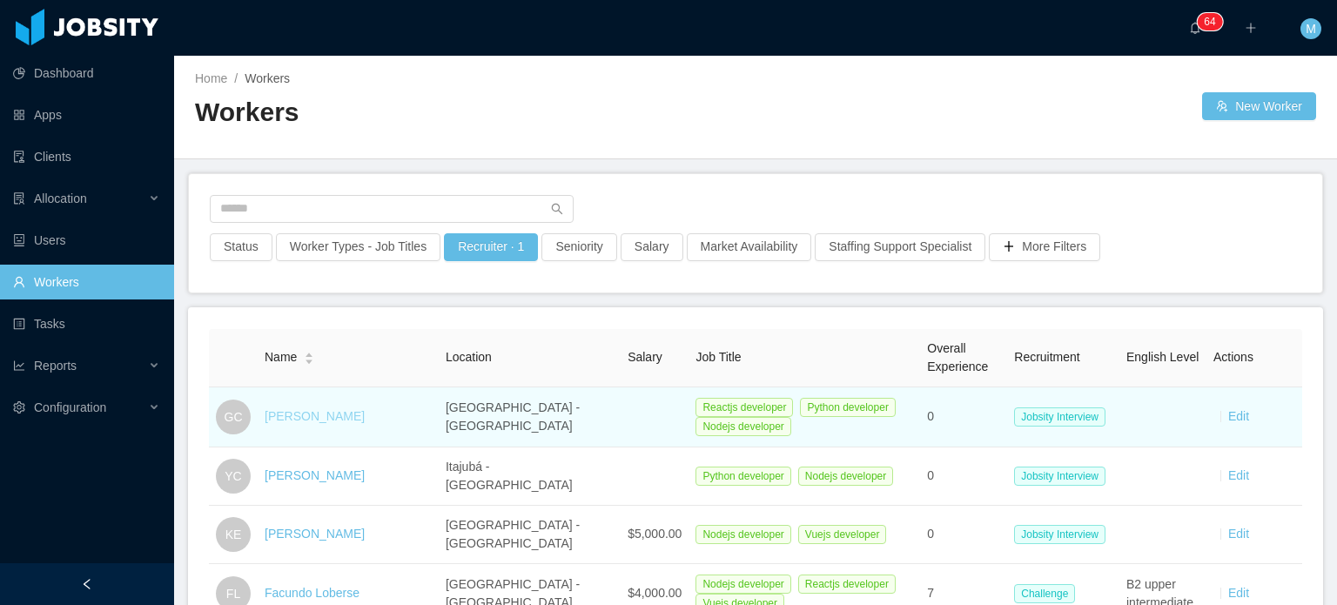
click at [321, 417] on link "Geral Castillo" at bounding box center [315, 416] width 100 height 14
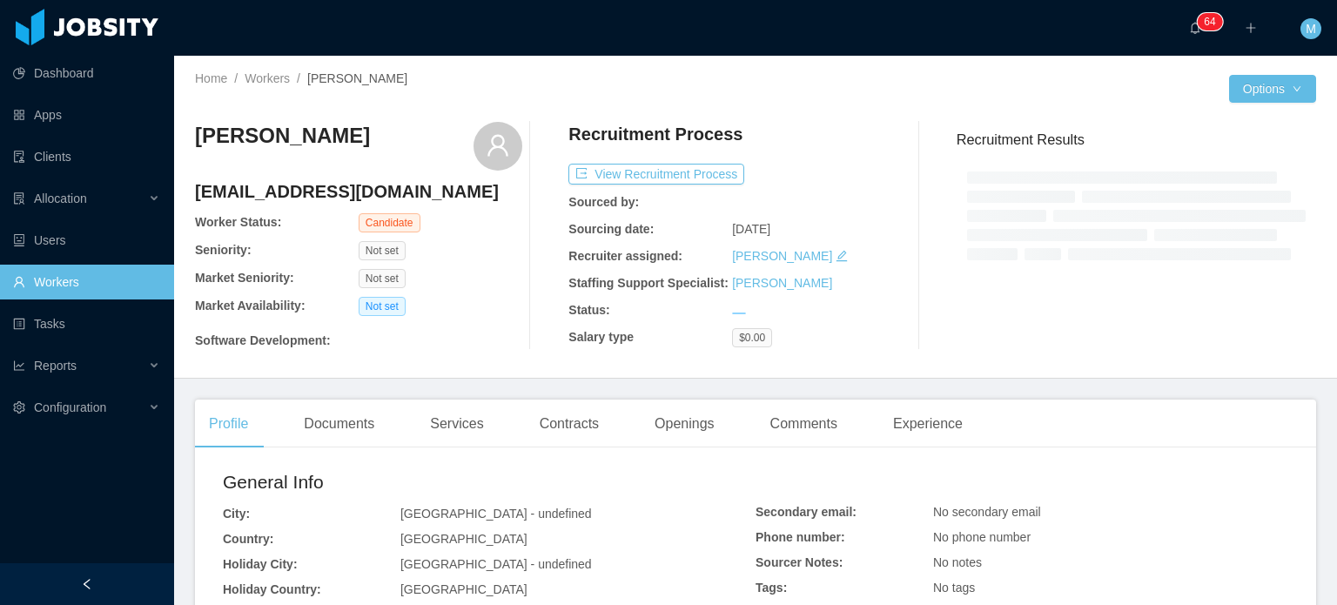
drag, startPoint x: 738, startPoint y: 242, endPoint x: 822, endPoint y: 240, distance: 83.6
click at [797, 240] on div "Recruitment Process View Recruitment Process Sourced by: Sourcing date: Sep 15t…" at bounding box center [731, 236] width 327 height 228
click at [823, 239] on div "Recruitment Process View Recruitment Process Sourced by: Sourcing date: Sep 15t…" at bounding box center [731, 236] width 327 height 228
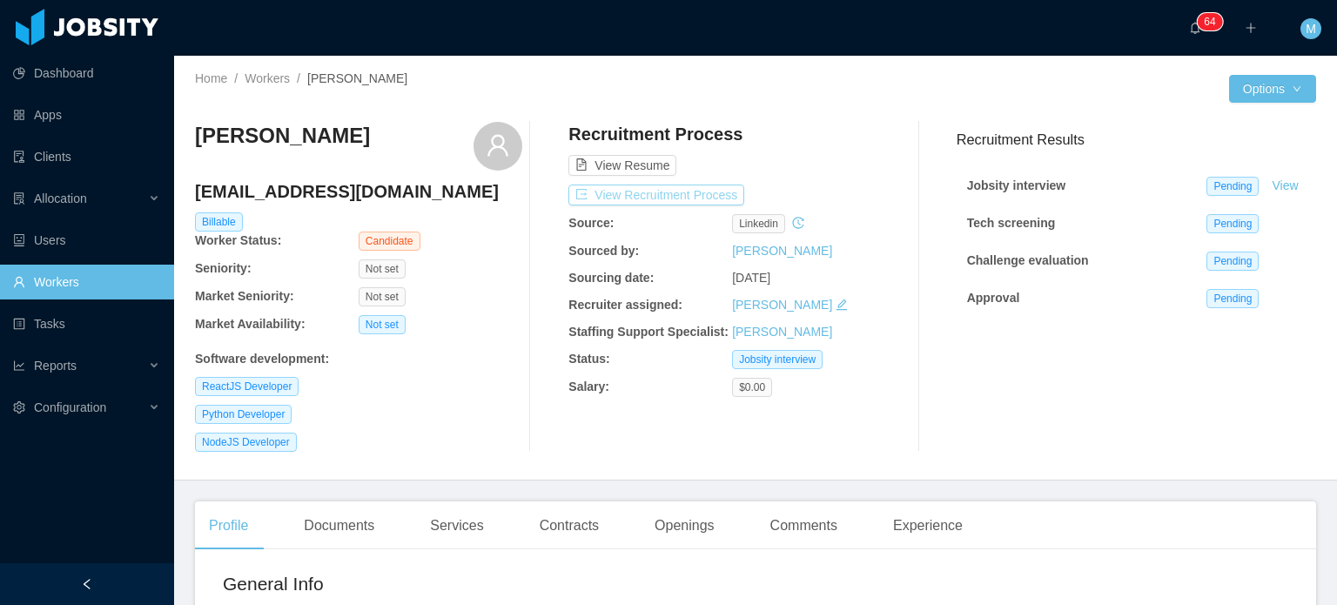
drag, startPoint x: 665, startPoint y: 199, endPoint x: 687, endPoint y: 205, distance: 22.4
click at [687, 205] on button "View Recruitment Process" at bounding box center [656, 194] width 176 height 21
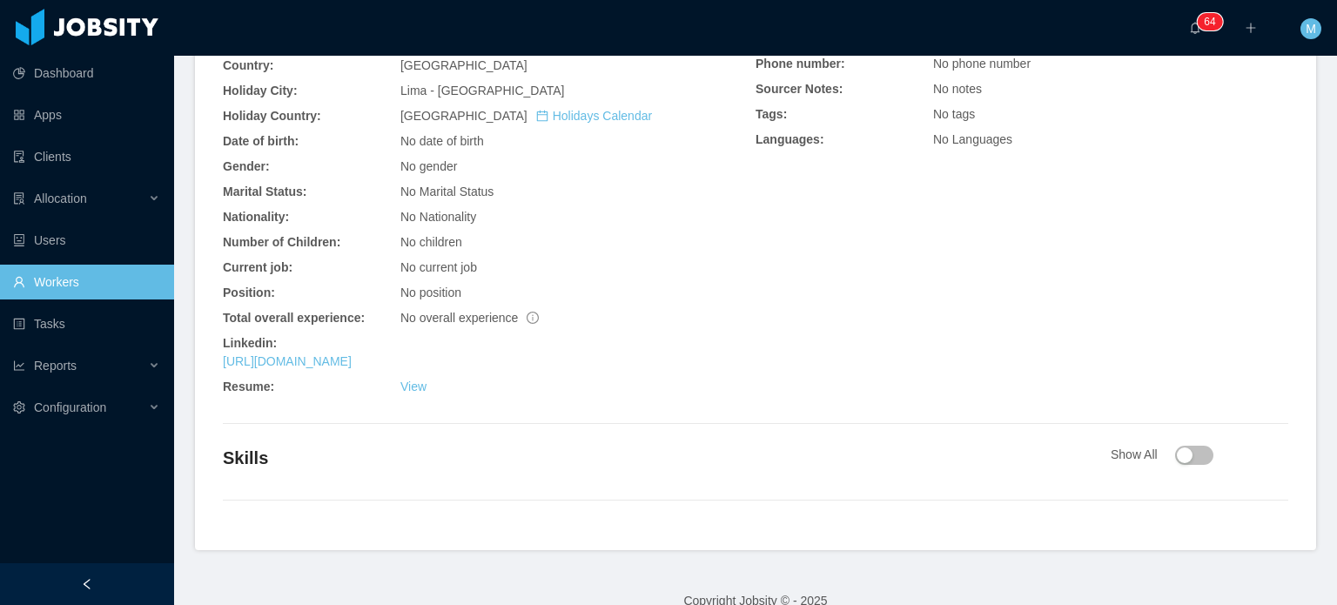
scroll to position [602, 0]
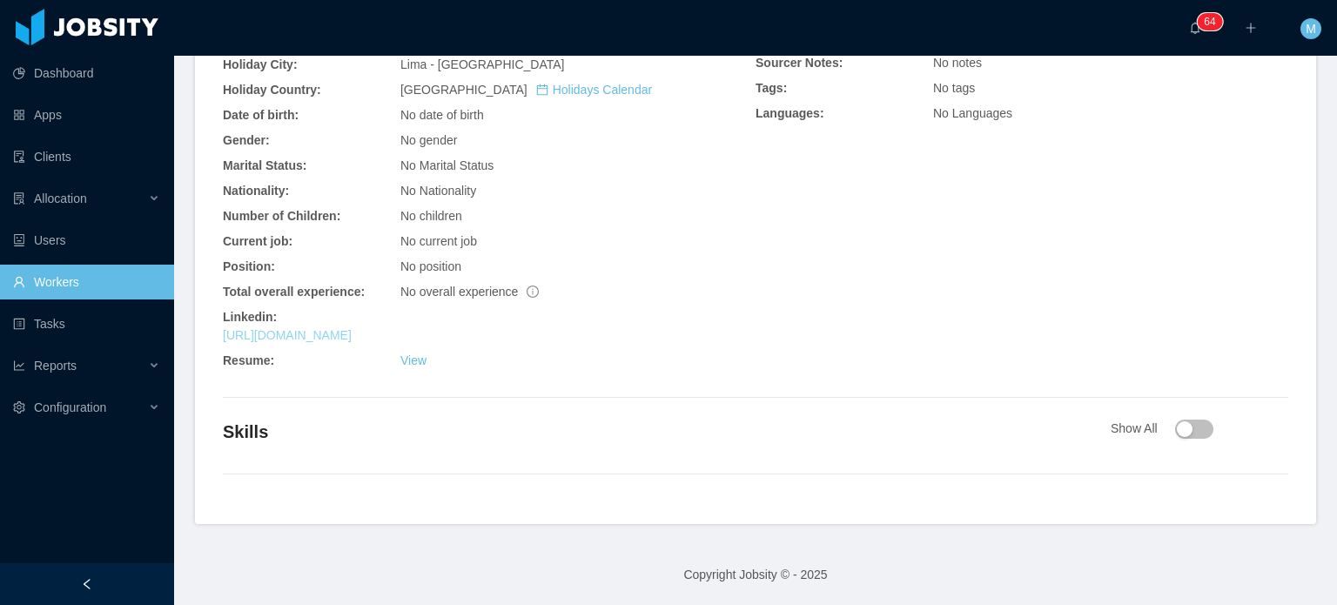
click at [352, 336] on link "https://www.linkedin.com/in/geralcastillo" at bounding box center [287, 335] width 129 height 14
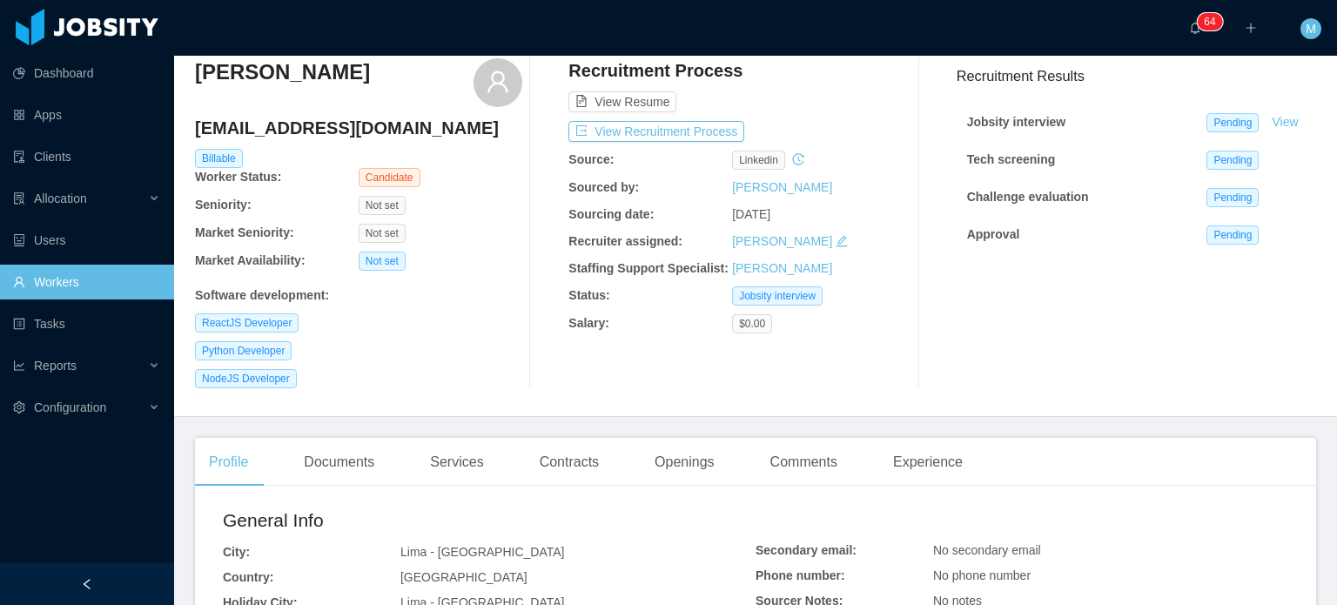
scroll to position [174, 0]
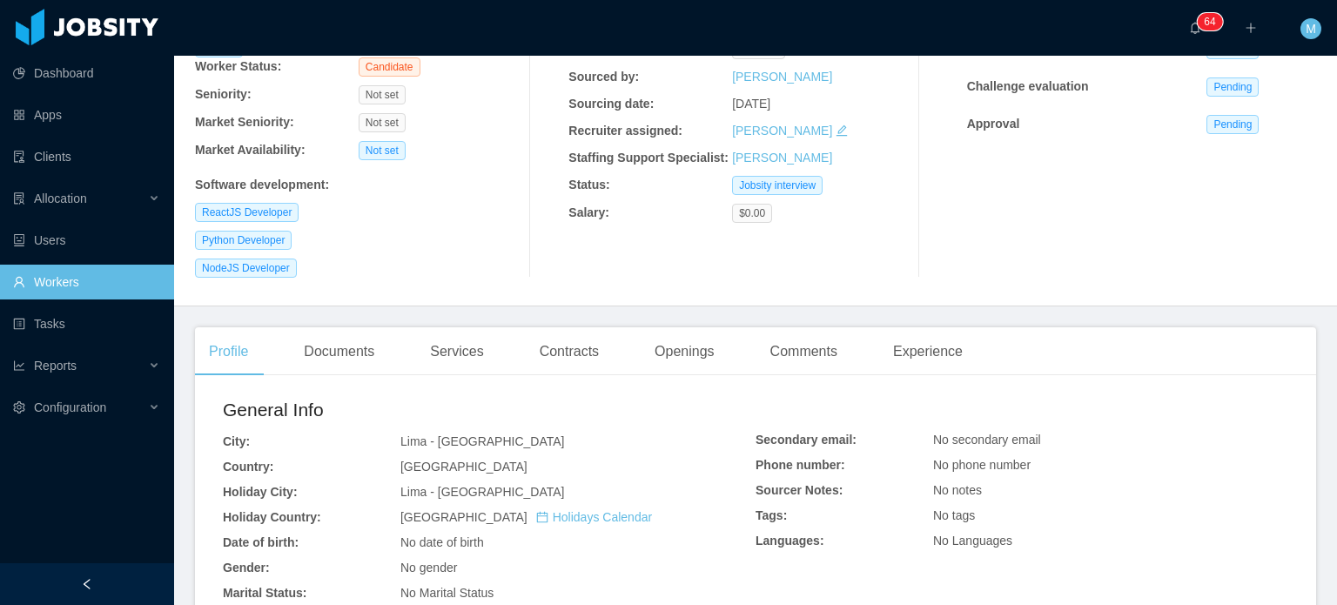
click at [385, 344] on div "Documents" at bounding box center [339, 351] width 98 height 49
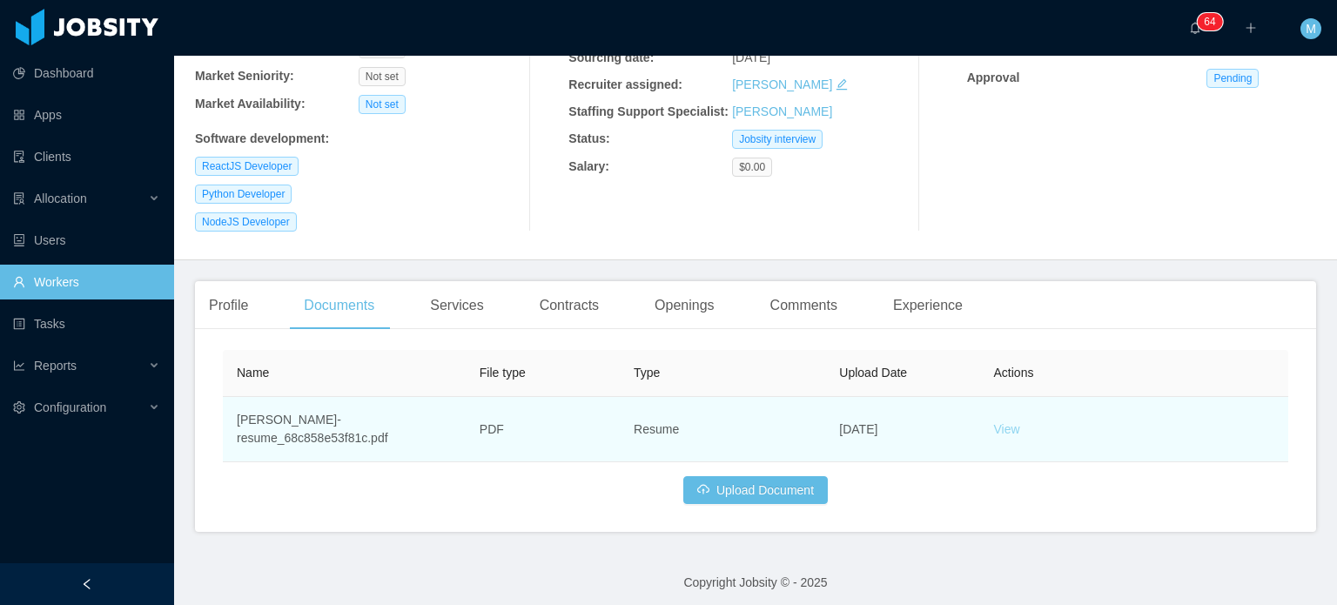
scroll to position [229, 0]
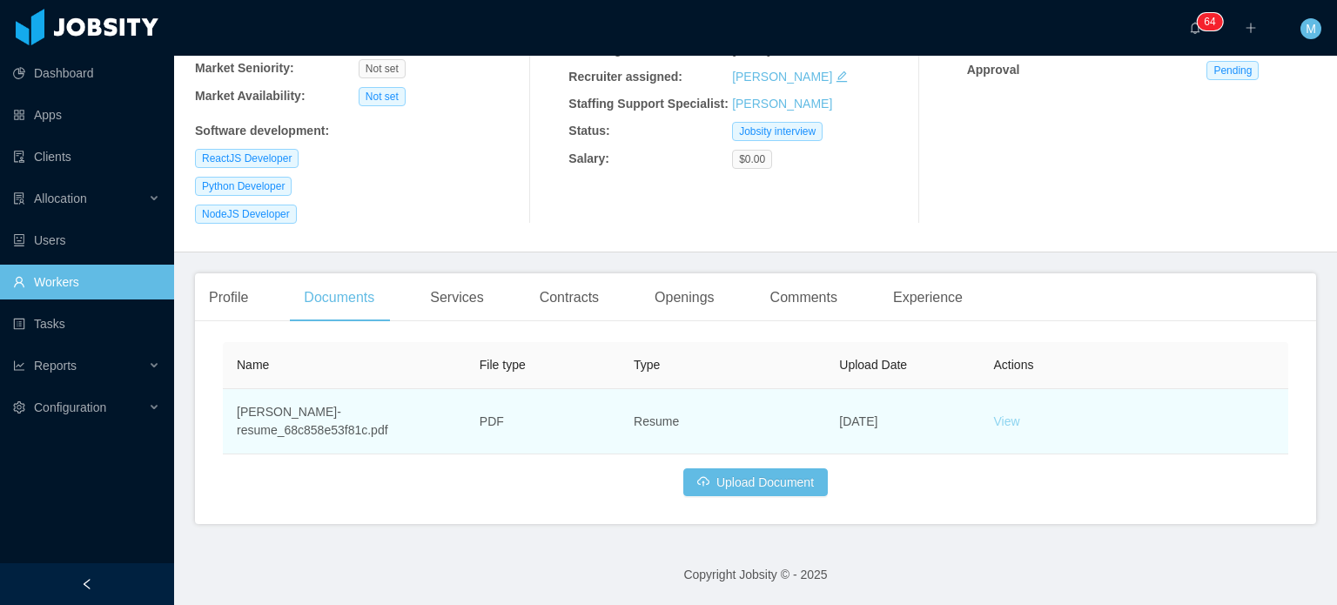
click at [998, 420] on link "View" at bounding box center [1007, 421] width 26 height 14
